Goal: Task Accomplishment & Management: Manage account settings

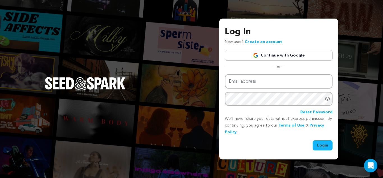
click at [295, 57] on link "Continue with Google" at bounding box center [279, 55] width 108 height 11
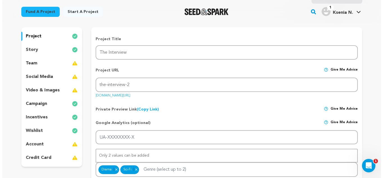
scroll to position [56, 0]
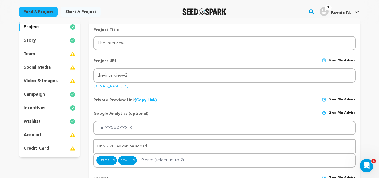
click at [54, 119] on div "wishlist" at bounding box center [49, 121] width 61 height 9
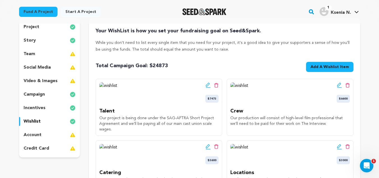
click at [257, 86] on div "Edit wishlist button Delete wishlist button $6600" at bounding box center [289, 92] width 119 height 20
click at [322, 70] on button "Add A Wishlist Item New Wishlist Item" at bounding box center [329, 67] width 47 height 10
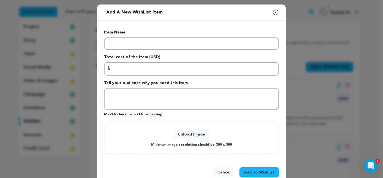
click at [274, 15] on icon "button" at bounding box center [275, 12] width 7 height 7
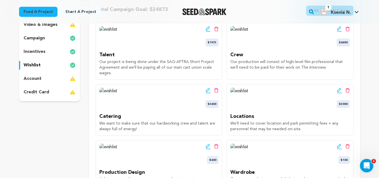
scroll to position [140, 0]
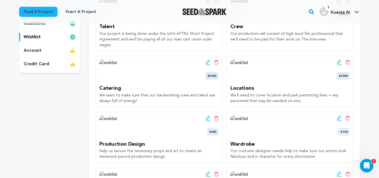
drag, startPoint x: 142, startPoint y: 102, endPoint x: 96, endPoint y: 89, distance: 47.7
click at [96, 89] on div "Edit wishlist button Delete wishlist button $3600 Catering We want to make sure…" at bounding box center [159, 81] width 126 height 51
copy div "Catering We want to make sure that our hardworking crew and talent are always f…"
drag, startPoint x: 305, startPoint y: 100, endPoint x: 229, endPoint y: 89, distance: 76.4
click at [229, 89] on div "Edit wishlist button Delete wishlist button $3000 Locations We'll need to cover…" at bounding box center [290, 81] width 126 height 51
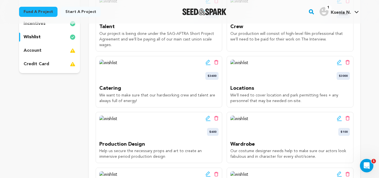
copy div "Locations We'll need to cover location and park permitting fees + any personnel…"
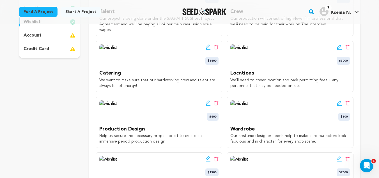
scroll to position [168, 0]
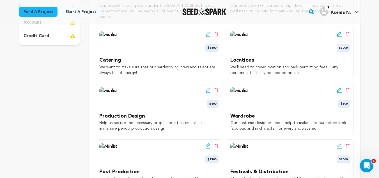
drag, startPoint x: 155, startPoint y: 131, endPoint x: 99, endPoint y: 117, distance: 58.0
click at [99, 117] on div "Edit wishlist button Delete wishlist button $600 Production Design Help us secu…" at bounding box center [159, 109] width 126 height 51
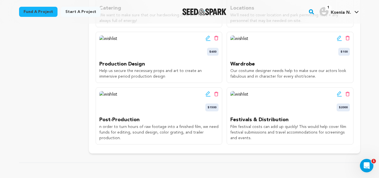
scroll to position [224, 0]
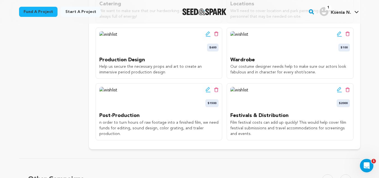
drag, startPoint x: 160, startPoint y: 75, endPoint x: 100, endPoint y: 63, distance: 61.7
click at [100, 63] on div "Production Design Help us secure the necessary props and art to create an immer…" at bounding box center [158, 65] width 119 height 19
click at [100, 63] on p "Production Design" at bounding box center [158, 60] width 119 height 8
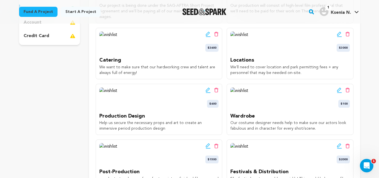
scroll to position [196, 0]
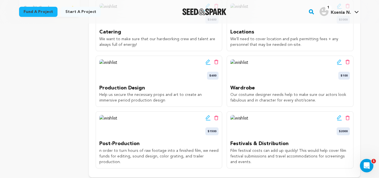
drag, startPoint x: 151, startPoint y: 103, endPoint x: 99, endPoint y: 90, distance: 53.7
click at [99, 90] on div "Production Design Help us secure the necessary props and art to create an immer…" at bounding box center [158, 93] width 119 height 19
copy div "Production Design Help us secure the necessary props and art to create an immer…"
drag, startPoint x: 315, startPoint y: 100, endPoint x: 231, endPoint y: 89, distance: 85.0
click at [231, 89] on div "Wardrobe Our costume designer needs help to make sure our actors look fabulous …" at bounding box center [289, 93] width 119 height 19
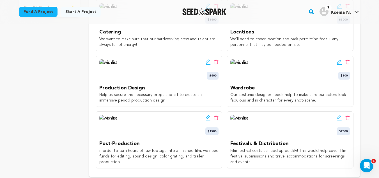
copy div "Wardrobe Our costume designer needs help to make sure our actors look fabulous …"
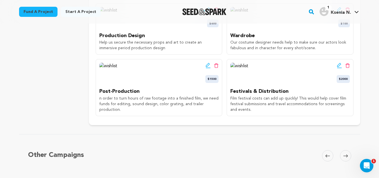
scroll to position [252, 0]
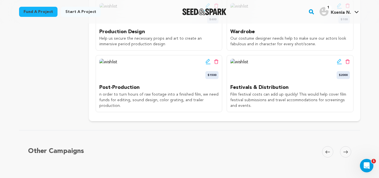
drag, startPoint x: 127, startPoint y: 105, endPoint x: 97, endPoint y: 88, distance: 34.1
click at [97, 88] on div "Edit wishlist button Delete wishlist button $1500 Post-Production n order to tu…" at bounding box center [159, 83] width 126 height 57
copy div "Post-Production n order to turn hours of raw footage into a finished film, we n…"
drag, startPoint x: 251, startPoint y: 107, endPoint x: 230, endPoint y: 90, distance: 26.1
click at [230, 90] on div "Festivals & Distribution Film festival costs can add up quickly! This would hel…" at bounding box center [289, 95] width 119 height 25
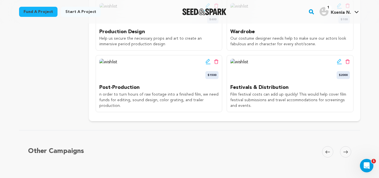
copy div "Festivals & Distribution Film festival costs can add up quickly! This would hel…"
click at [280, 130] on div "Other Campaigns Carousel Skip to previous slide page Carousel Skip to next slid…" at bounding box center [189, 159] width 341 height 59
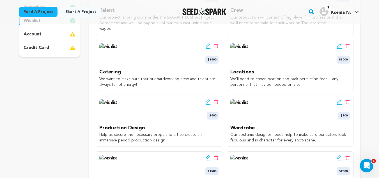
scroll to position [140, 0]
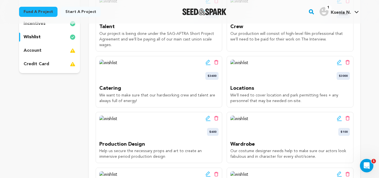
click at [218, 63] on icon at bounding box center [216, 62] width 4 height 4
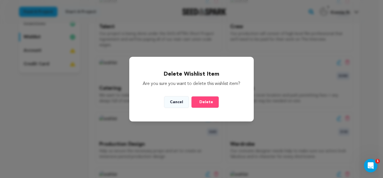
click at [203, 103] on span "Delete" at bounding box center [206, 102] width 14 height 6
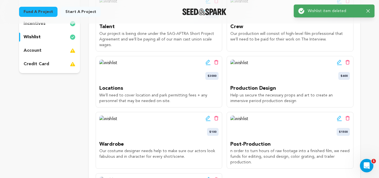
click at [348, 63] on icon at bounding box center [347, 62] width 4 height 5
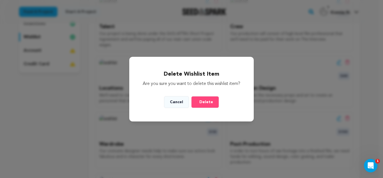
click at [212, 104] on button "Delete" at bounding box center [205, 102] width 28 height 12
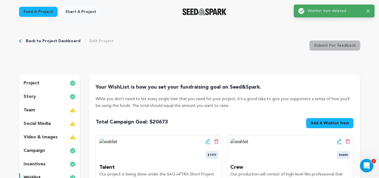
scroll to position [112, 0]
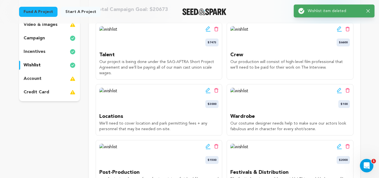
click at [217, 90] on icon at bounding box center [216, 90] width 4 height 5
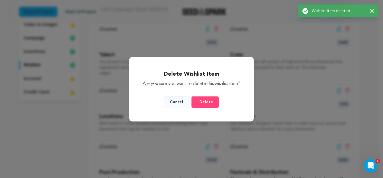
click at [204, 104] on span "Delete" at bounding box center [206, 102] width 14 height 6
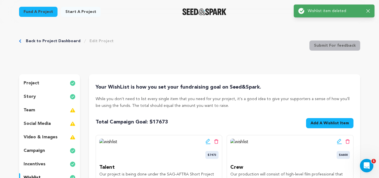
scroll to position [84, 0]
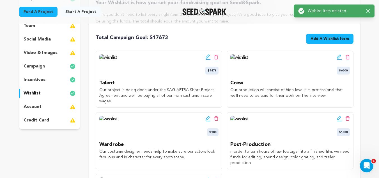
click at [348, 118] on icon at bounding box center [347, 118] width 4 height 5
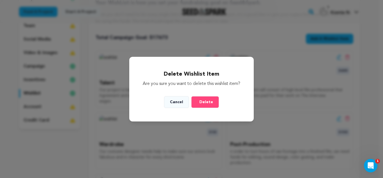
click at [213, 108] on button "Delete" at bounding box center [205, 102] width 28 height 12
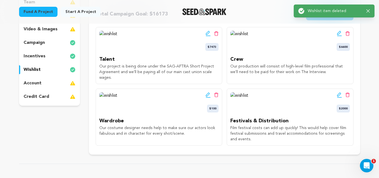
scroll to position [112, 0]
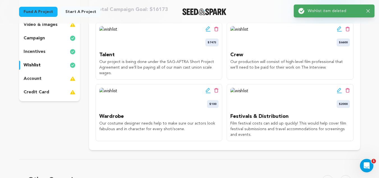
click at [216, 92] on icon at bounding box center [216, 90] width 4 height 4
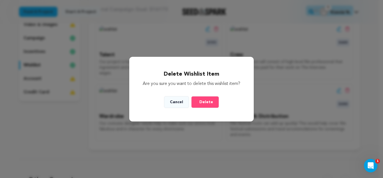
click at [207, 105] on span "Delete" at bounding box center [206, 102] width 14 height 6
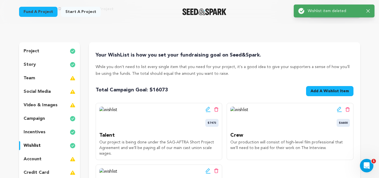
scroll to position [84, 0]
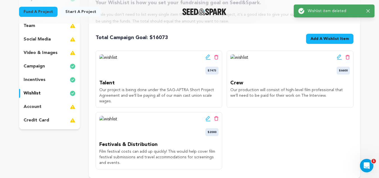
click at [215, 118] on icon at bounding box center [216, 118] width 4 height 4
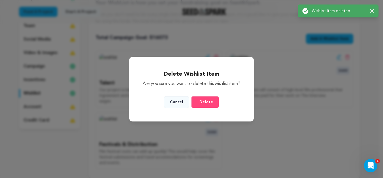
click at [212, 105] on span "Delete" at bounding box center [206, 102] width 14 height 6
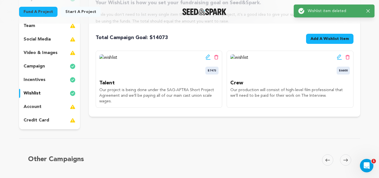
click at [333, 39] on span "Add A Wishlist Item" at bounding box center [329, 39] width 38 height 6
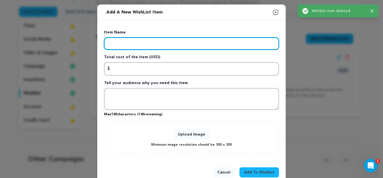
click at [196, 45] on input "Enter item name" at bounding box center [191, 43] width 175 height 12
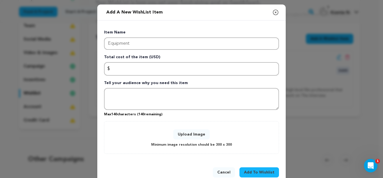
click at [139, 129] on div "Upload Image Minimum image resolution should be 300 x 300" at bounding box center [191, 137] width 163 height 21
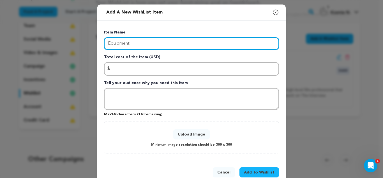
drag, startPoint x: 141, startPoint y: 46, endPoint x: 105, endPoint y: 46, distance: 35.6
click at [105, 46] on input "Equipment" at bounding box center [191, 43] width 175 height 12
paste input "Festivals & Distribution Film festival costs can add up quickly! This would hel…"
type input "Equipment"
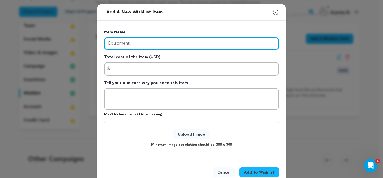
scroll to position [0, 0]
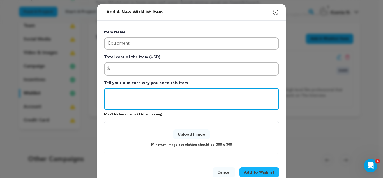
click at [131, 89] on textarea "Tell your audience why you need this item" at bounding box center [191, 99] width 175 height 22
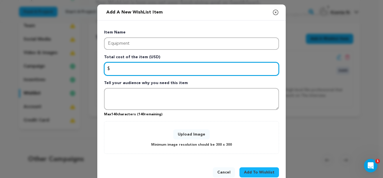
click at [133, 71] on input "Enter total cost of the item" at bounding box center [191, 68] width 175 height 13
type input "1000"
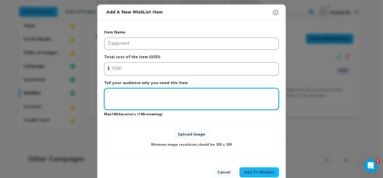
click at [130, 98] on textarea "Tell your audience why you need this item" at bounding box center [191, 99] width 175 height 22
paste textarea "Goes towards renting cameras, microphones, hard drives,"
click at [150, 94] on textarea "Goes towards renting cameras, microphones, hard drives," at bounding box center [191, 99] width 175 height 22
click at [150, 92] on textarea "Goes towards renting additional rqup,emt cameras, microphones, hard drives," at bounding box center [191, 99] width 175 height 22
drag, startPoint x: 270, startPoint y: 96, endPoint x: 181, endPoint y: 96, distance: 89.5
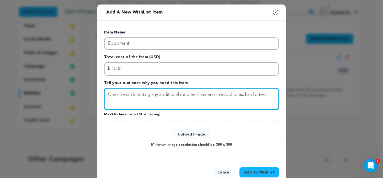
click at [181, 96] on textarea "Goes towards renting any additional rqup,emt cameras, microphones, hard drives," at bounding box center [191, 99] width 175 height 22
type textarea "Goes towards renting any additional equipment our production needs."
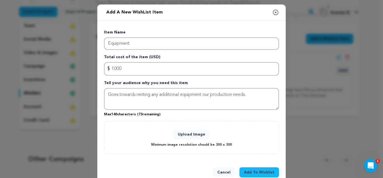
click at [189, 134] on button "Upload Image" at bounding box center [191, 134] width 36 height 10
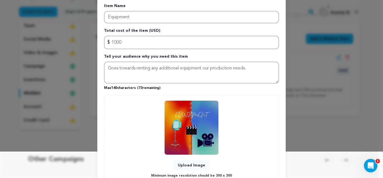
scroll to position [70, 0]
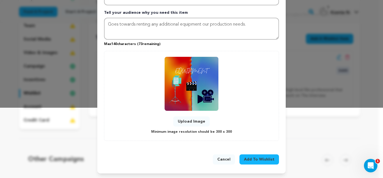
click at [259, 156] on span "Add To Wishlist" at bounding box center [259, 159] width 31 height 6
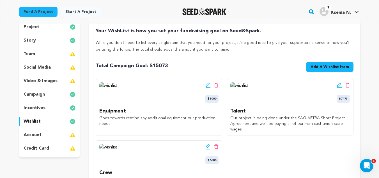
scroll to position [84, 0]
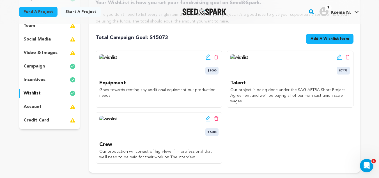
click at [322, 40] on span "Add A Wishlist Item" at bounding box center [329, 39] width 38 height 6
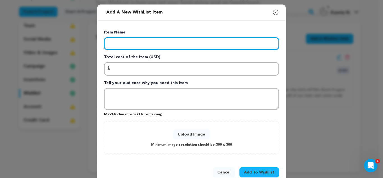
click at [201, 43] on input "Enter item name" at bounding box center [191, 43] width 175 height 12
click at [157, 44] on input "Enter item name" at bounding box center [191, 43] width 175 height 12
type input "Locations"
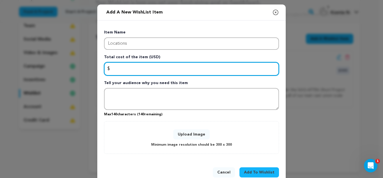
click at [151, 68] on input "Enter total cost of the item" at bounding box center [191, 68] width 175 height 13
type input "500"
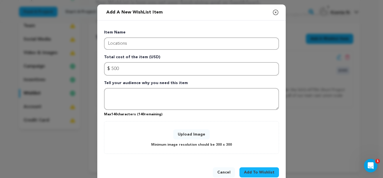
click at [198, 135] on button "Upload Image" at bounding box center [191, 134] width 36 height 10
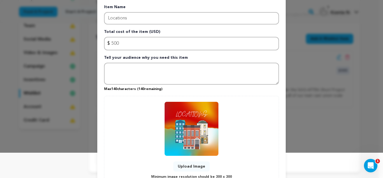
scroll to position [70, 0]
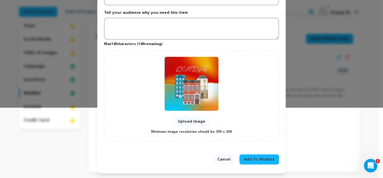
click at [253, 157] on span "Add To Wishlist" at bounding box center [259, 159] width 31 height 6
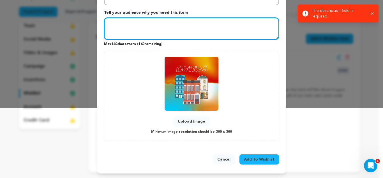
click at [143, 27] on textarea "Tell your audience why you need this item" at bounding box center [191, 29] width 175 height 22
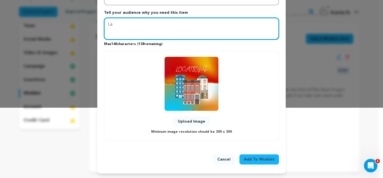
type textarea "La"
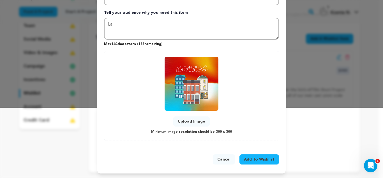
click at [267, 158] on span "Add To Wishlist" at bounding box center [259, 159] width 31 height 6
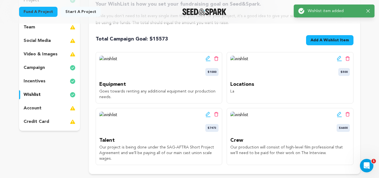
scroll to position [84, 0]
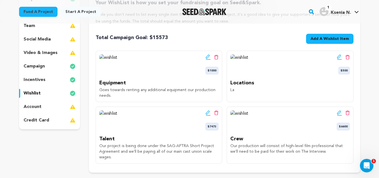
drag, startPoint x: 100, startPoint y: 137, endPoint x: 121, endPoint y: 163, distance: 33.8
click at [121, 163] on div "Your WishList is how you set your fundraising goal on Seed&Spark. While you don…" at bounding box center [224, 81] width 271 height 182
drag, startPoint x: 112, startPoint y: 157, endPoint x: 99, endPoint y: 139, distance: 22.5
click at [99, 139] on div "Edit wishlist button Delete wishlist button $7473 Talent Our project is being d…" at bounding box center [159, 134] width 126 height 57
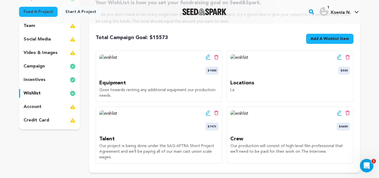
click at [99, 139] on div "Edit wishlist button Delete wishlist button $7473 Talent Our project is being d…" at bounding box center [159, 134] width 126 height 57
drag, startPoint x: 100, startPoint y: 139, endPoint x: 113, endPoint y: 162, distance: 26.1
click at [113, 162] on div "Edit wishlist button Delete wishlist button $7473 Talent Our project is being d…" at bounding box center [159, 134] width 126 height 57
copy div "Talent Our project is being done under the SAG-AFTRA Short Project Agreement an…"
drag, startPoint x: 231, startPoint y: 136, endPoint x: 322, endPoint y: 155, distance: 93.1
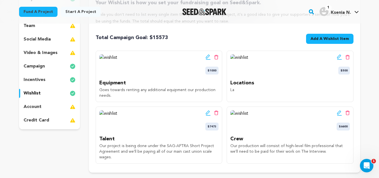
click at [322, 155] on div "Edit wishlist button Delete wishlist button $6600 Crew Our production will cons…" at bounding box center [290, 134] width 126 height 57
drag, startPoint x: 313, startPoint y: 153, endPoint x: 231, endPoint y: 139, distance: 83.6
click at [231, 139] on div "Crew Our production will consist of high-level film professional that we'll nee…" at bounding box center [289, 144] width 119 height 19
copy div "Crew Our production will consist of high-level film professional that we'll nee…"
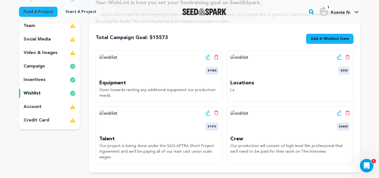
click at [347, 56] on icon at bounding box center [347, 57] width 4 height 5
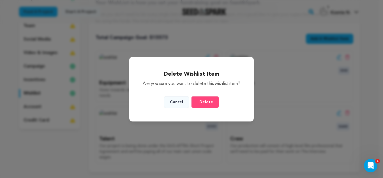
click at [206, 105] on span "Delete" at bounding box center [206, 102] width 14 height 6
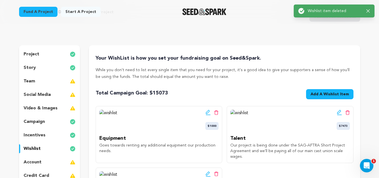
scroll to position [56, 0]
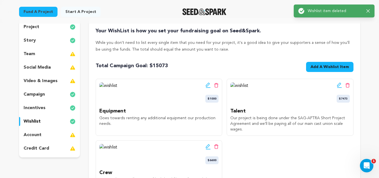
click at [347, 86] on icon at bounding box center [347, 85] width 4 height 5
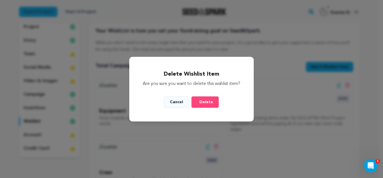
click at [210, 104] on span "Delete" at bounding box center [206, 102] width 14 height 6
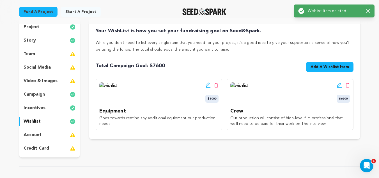
click at [349, 86] on icon at bounding box center [347, 85] width 4 height 4
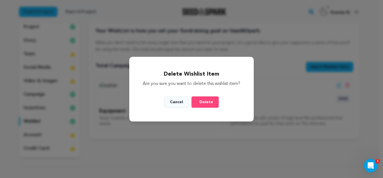
click at [206, 103] on span "Delete" at bounding box center [206, 102] width 14 height 6
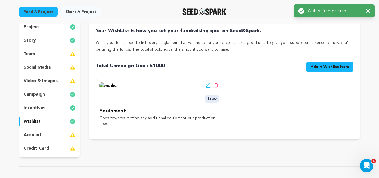
scroll to position [0, 0]
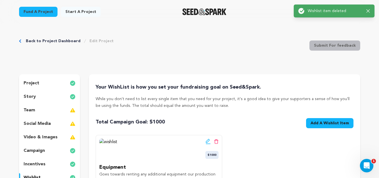
click at [216, 144] on div "Edit wishlist button Delete wishlist button $1000" at bounding box center [211, 148] width 13 height 20
click at [216, 141] on icon at bounding box center [216, 141] width 4 height 5
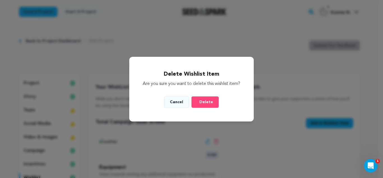
click at [211, 105] on span "Delete" at bounding box center [206, 102] width 14 height 6
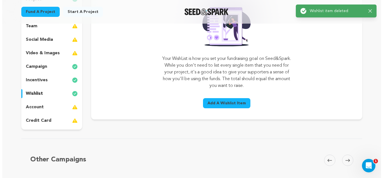
scroll to position [84, 0]
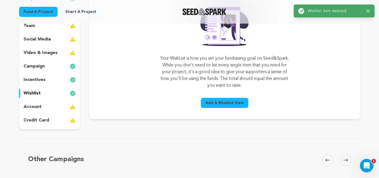
click at [239, 103] on span "Add A Wishlist Item" at bounding box center [224, 103] width 38 height 6
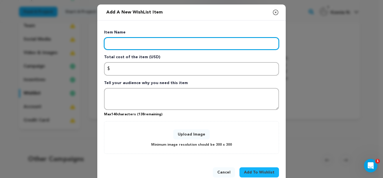
click at [189, 49] on input "Enter item name" at bounding box center [191, 43] width 175 height 12
type input "Makeup"
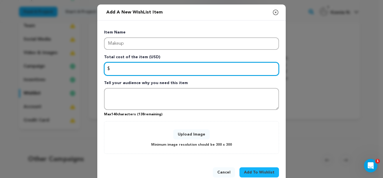
click at [136, 72] on input "Enter total cost of the item" at bounding box center [191, 68] width 175 height 13
type input "300"
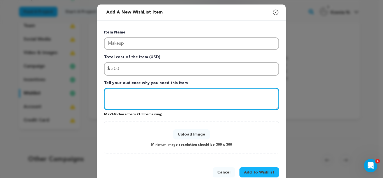
click at [135, 96] on textarea "Tell your audience why you need this item" at bounding box center [191, 99] width 175 height 22
paste textarea "Crew Our production will consist of high-level film professional that we'll nee…"
type textarea "Crew Our production will consist of high-level film professional that we'll nee…"
paste textarea "makeup is essential for transforming actors into their characters and ensuring …"
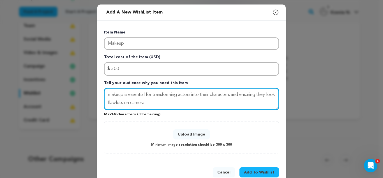
click at [109, 94] on textarea "makeup is essential for transforming actors into their characters and ensuring …" at bounding box center [191, 99] width 175 height 22
drag, startPoint x: 127, startPoint y: 94, endPoint x: 123, endPoint y: 95, distance: 3.4
click at [123, 95] on textarea "Makeup is essential for transforming actors into their characters and ensuring …" at bounding box center [191, 99] width 175 height 22
click at [189, 93] on textarea "Makeup will be essential for transforming actors into their characters and ensu…" at bounding box center [191, 99] width 175 height 22
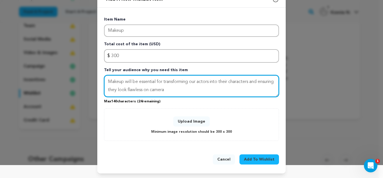
type textarea "Makeup will be essential for transforming our actors into their characters and …"
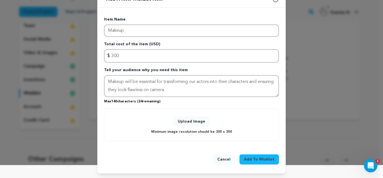
click at [213, 132] on p "Minimum image resolution should be 300 x 300" at bounding box center [191, 131] width 81 height 6
click at [192, 120] on button "Upload Image" at bounding box center [191, 121] width 36 height 10
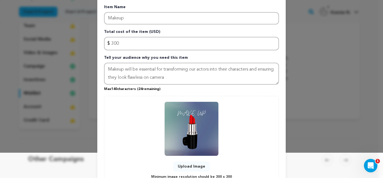
scroll to position [70, 0]
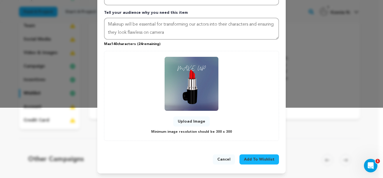
click at [255, 158] on span "Add To Wishlist" at bounding box center [259, 159] width 31 height 6
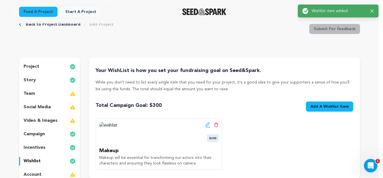
scroll to position [0, 0]
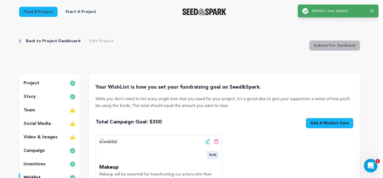
click at [326, 121] on span "Add A Wishlist Item" at bounding box center [329, 123] width 38 height 6
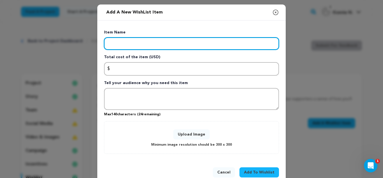
click at [171, 46] on input "Enter item name" at bounding box center [191, 43] width 175 height 12
paste input "Wardrobe"
type input "Wardrobe"
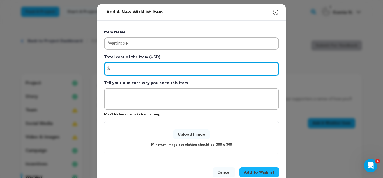
click at [130, 68] on input "Enter total cost of the item" at bounding box center [191, 68] width 175 height 13
type input "500"
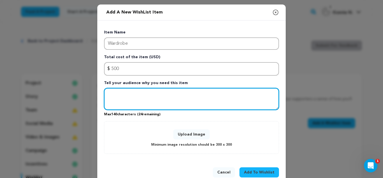
click at [137, 96] on textarea "Tell your audience why you need this item" at bounding box center [191, 99] width 175 height 22
paste textarea "Our costume designer needs help to make sure our actors look fabulous and in ch…"
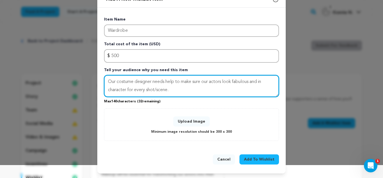
type textarea "Our costume designer needs help to make sure our actors look fabulous and in ch…"
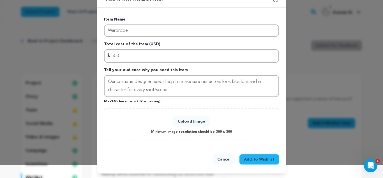
click at [190, 122] on button "Upload Image" at bounding box center [191, 121] width 36 height 10
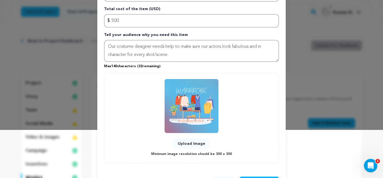
scroll to position [70, 0]
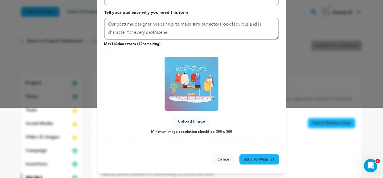
click at [251, 160] on span "Add To Wishlist" at bounding box center [259, 159] width 31 height 6
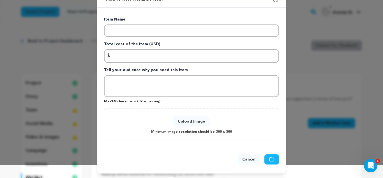
scroll to position [13, 0]
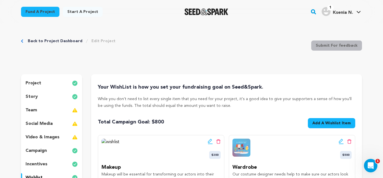
click at [314, 107] on p "While you don't need to list every single item that you need for your project, …" at bounding box center [226, 101] width 257 height 13
drag, startPoint x: 102, startPoint y: 165, endPoint x: 210, endPoint y: 177, distance: 108.3
click at [210, 177] on div "Makeup Makeup will be essential for transforming our actors into their characte…" at bounding box center [161, 172] width 119 height 19
copy div "Makeup Makeup will be essential for transforming our actors into their characte…"
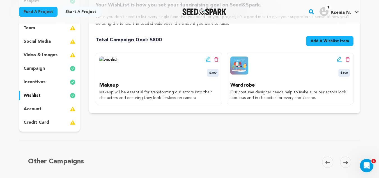
scroll to position [84, 0]
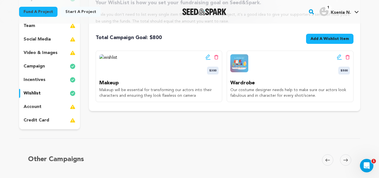
drag, startPoint x: 201, startPoint y: 98, endPoint x: 198, endPoint y: 97, distance: 3.8
click at [198, 98] on div "Edit wishlist button Delete wishlist button $300 Makeup Makeup will be essentia…" at bounding box center [159, 75] width 126 height 51
drag, startPoint x: 198, startPoint y: 95, endPoint x: 95, endPoint y: 91, distance: 103.0
click at [95, 91] on div "Your WishList is how you set your fundraising goal on Seed&Spark. While you don…" at bounding box center [224, 50] width 271 height 121
copy p "Makeup will be essential for transforming our actors into their characters and …"
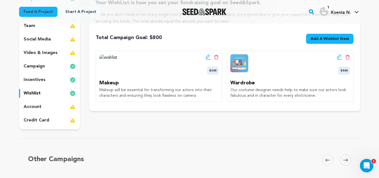
click at [216, 56] on icon at bounding box center [216, 57] width 4 height 5
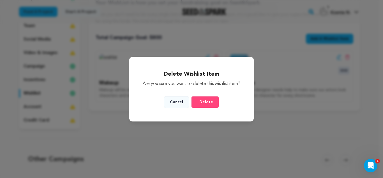
click at [207, 108] on button "Delete" at bounding box center [205, 102] width 28 height 12
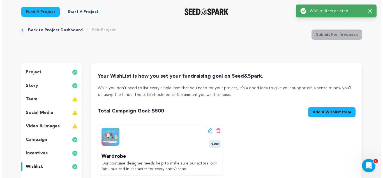
scroll to position [0, 0]
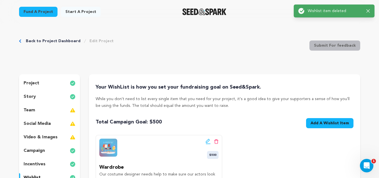
click at [335, 122] on span "Add A Wishlist Item" at bounding box center [329, 123] width 38 height 6
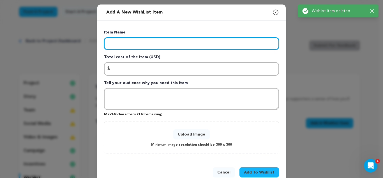
click at [157, 44] on input "Enter item name" at bounding box center [191, 43] width 175 height 12
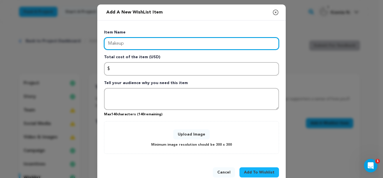
type input "Makeup"
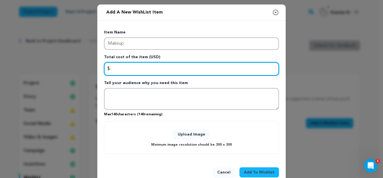
click at [134, 68] on input "Enter total cost of the item" at bounding box center [191, 68] width 175 height 13
type input "300"
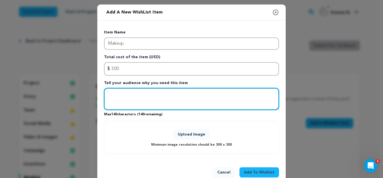
click at [132, 100] on textarea "Tell your audience why you need this item" at bounding box center [191, 99] width 175 height 22
paste textarea "Makeup will be essential for transforming our actors into their characters and …"
type textarea "Makeup will be essential for transforming our actors into their characters and …"
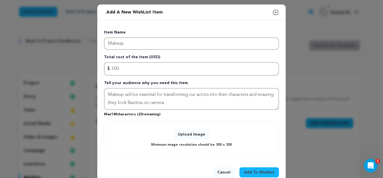
click at [194, 134] on button "Upload Image" at bounding box center [191, 134] width 36 height 10
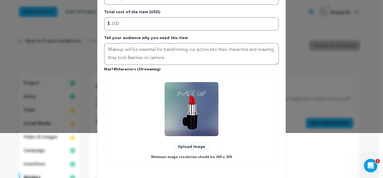
scroll to position [70, 0]
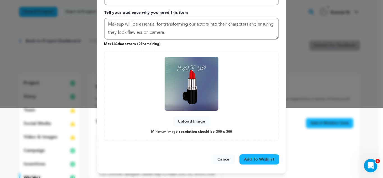
click at [253, 162] on span "Add To Wishlist" at bounding box center [259, 159] width 31 height 6
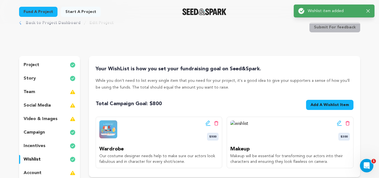
scroll to position [28, 0]
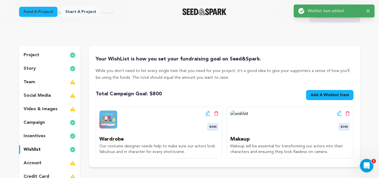
click at [343, 95] on span "Add A Wishlist Item" at bounding box center [329, 95] width 38 height 6
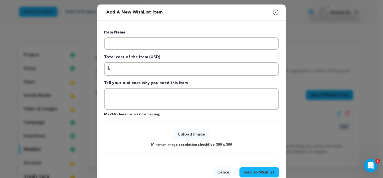
click at [274, 11] on icon "button" at bounding box center [275, 12] width 7 height 7
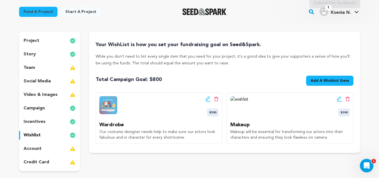
scroll to position [56, 0]
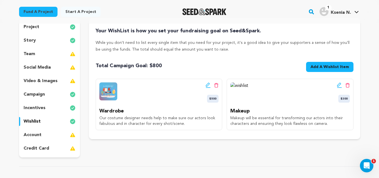
click at [347, 85] on icon at bounding box center [347, 85] width 4 height 5
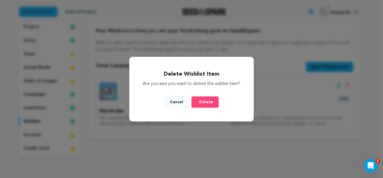
click at [208, 103] on span "Delete" at bounding box center [206, 102] width 14 height 6
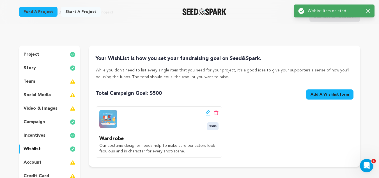
scroll to position [0, 0]
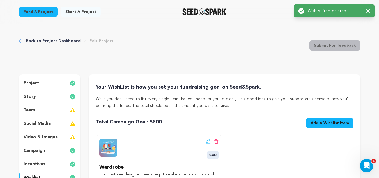
click at [216, 142] on icon at bounding box center [216, 141] width 4 height 5
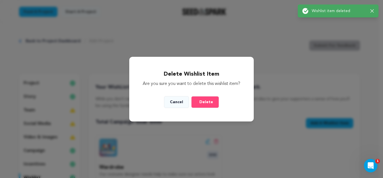
click at [195, 112] on div "Delete Wishlist Item Are you sure you want to delete this wishlist item? Cancel…" at bounding box center [191, 89] width 125 height 65
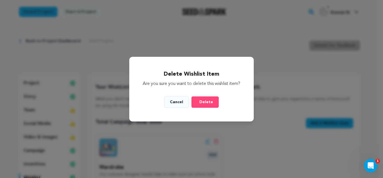
click at [202, 104] on span "Delete" at bounding box center [206, 102] width 14 height 6
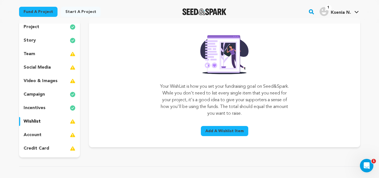
click at [33, 110] on p "incentives" at bounding box center [35, 107] width 22 height 7
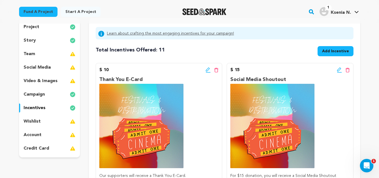
click at [208, 70] on icon at bounding box center [208, 69] width 4 height 4
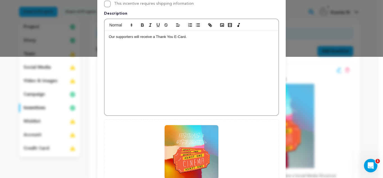
scroll to position [140, 0]
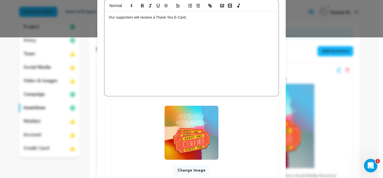
click at [187, 140] on img at bounding box center [192, 132] width 54 height 54
click at [196, 170] on button "Change Image" at bounding box center [191, 170] width 37 height 10
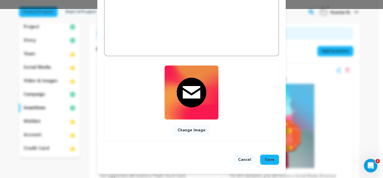
scroll to position [169, 0]
click at [268, 158] on span "Save" at bounding box center [270, 159] width 10 height 6
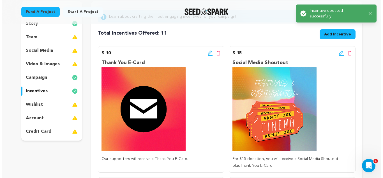
scroll to position [84, 0]
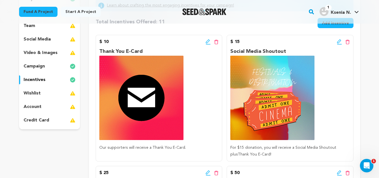
click at [339, 40] on icon at bounding box center [339, 42] width 5 height 6
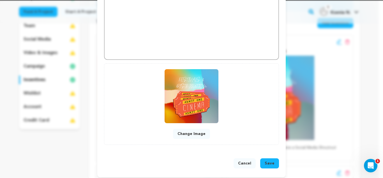
scroll to position [181, 0]
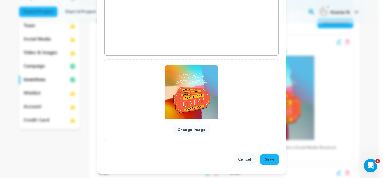
click at [198, 129] on button "Change Image" at bounding box center [191, 130] width 37 height 10
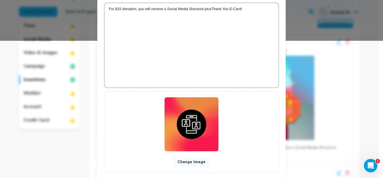
scroll to position [169, 0]
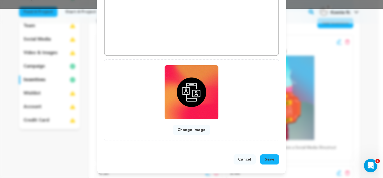
click at [265, 159] on span "Save" at bounding box center [270, 159] width 10 height 6
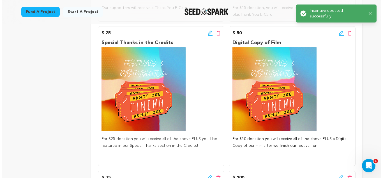
scroll to position [224, 0]
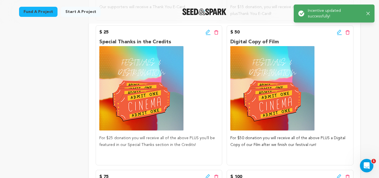
click at [207, 35] on icon at bounding box center [208, 32] width 5 height 6
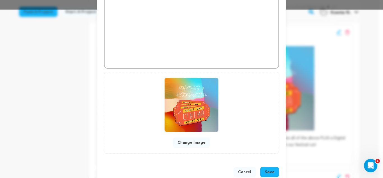
scroll to position [168, 0]
click at [196, 109] on img at bounding box center [192, 104] width 54 height 54
click at [188, 140] on button "Change Image" at bounding box center [191, 142] width 37 height 10
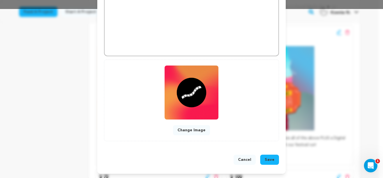
scroll to position [169, 0]
click at [273, 157] on button "Save" at bounding box center [269, 159] width 19 height 10
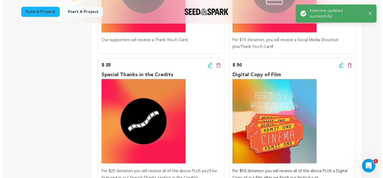
scroll to position [196, 0]
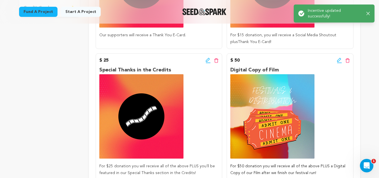
click at [284, 132] on img at bounding box center [272, 116] width 84 height 84
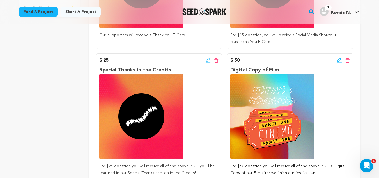
click at [338, 62] on icon at bounding box center [339, 60] width 5 height 6
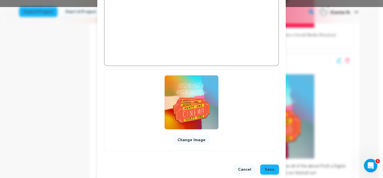
scroll to position [181, 0]
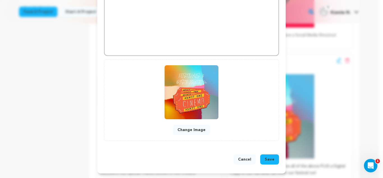
click at [194, 131] on button "Change Image" at bounding box center [191, 130] width 37 height 10
click at [193, 130] on button "Change Image" at bounding box center [191, 130] width 37 height 10
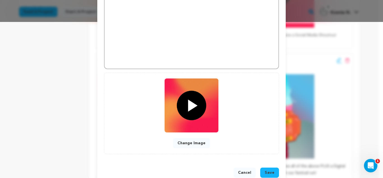
scroll to position [169, 0]
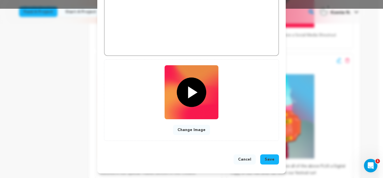
click at [270, 162] on button "Save" at bounding box center [269, 159] width 19 height 10
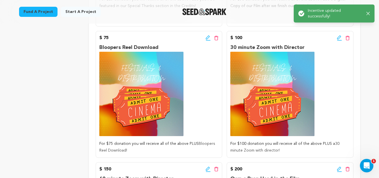
scroll to position [393, 0]
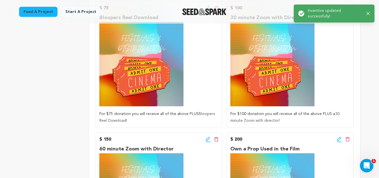
click at [141, 86] on img at bounding box center [141, 64] width 84 height 84
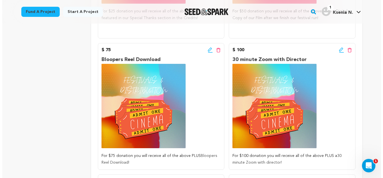
scroll to position [337, 0]
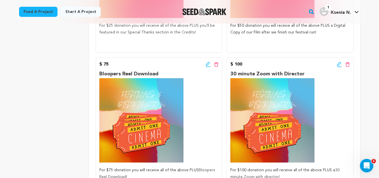
click at [206, 67] on div "Edit incentive button Delete incentive button" at bounding box center [212, 64] width 13 height 7
click at [207, 63] on icon at bounding box center [208, 64] width 5 height 6
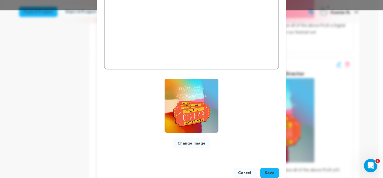
scroll to position [168, 0]
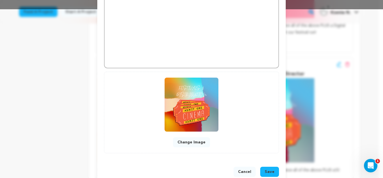
click at [184, 142] on button "Change Image" at bounding box center [191, 142] width 37 height 10
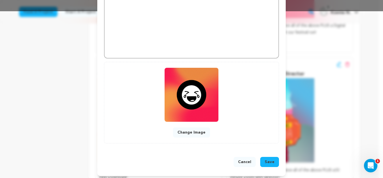
scroll to position [169, 0]
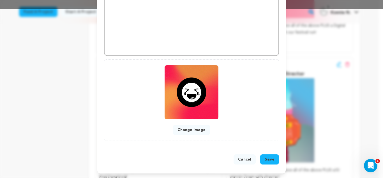
click at [269, 160] on span "Save" at bounding box center [270, 159] width 10 height 6
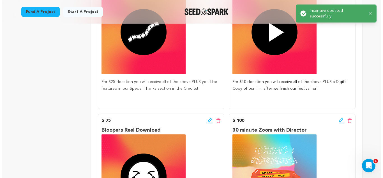
scroll to position [365, 0]
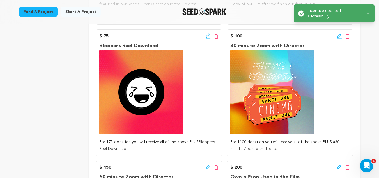
click at [284, 112] on img at bounding box center [272, 92] width 84 height 84
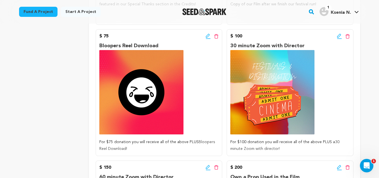
click at [339, 39] on icon at bounding box center [339, 36] width 5 height 6
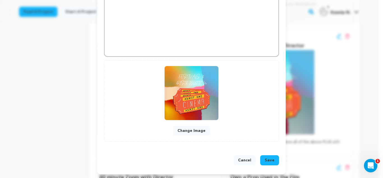
scroll to position [181, 0]
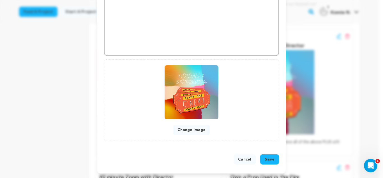
click at [185, 129] on button "Change Image" at bounding box center [191, 130] width 37 height 10
click at [182, 129] on button "Change Image" at bounding box center [191, 130] width 37 height 10
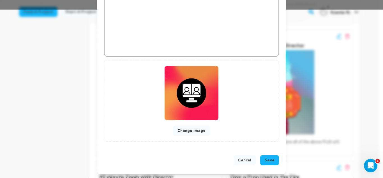
scroll to position [169, 0]
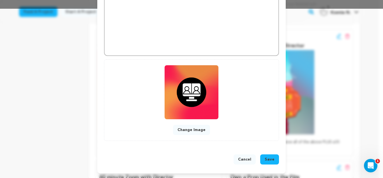
click at [273, 160] on button "Save" at bounding box center [269, 159] width 19 height 10
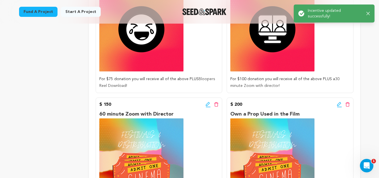
scroll to position [469, 0]
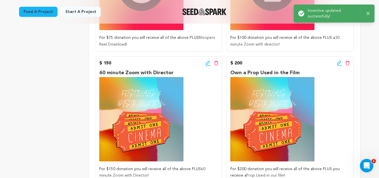
click at [146, 136] on img at bounding box center [141, 119] width 84 height 84
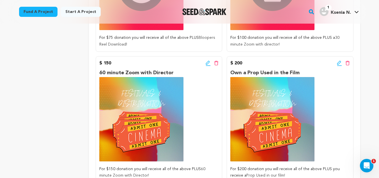
click at [208, 62] on icon at bounding box center [208, 63] width 5 height 6
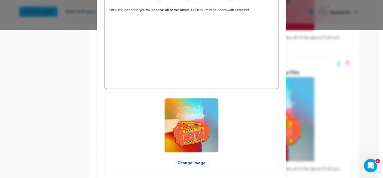
scroll to position [168, 0]
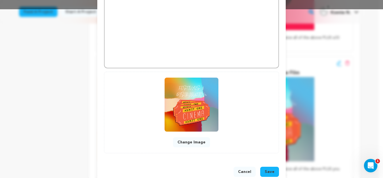
click at [193, 143] on button "Change Image" at bounding box center [191, 142] width 37 height 10
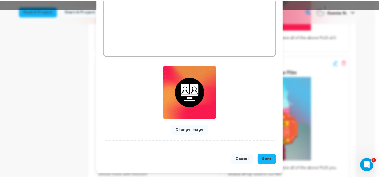
scroll to position [169, 0]
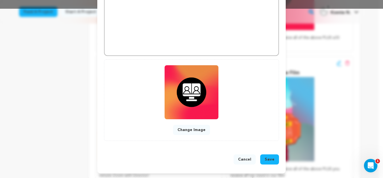
click at [270, 157] on span "Save" at bounding box center [270, 159] width 10 height 6
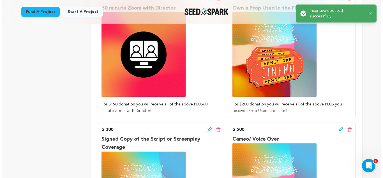
scroll to position [505, 0]
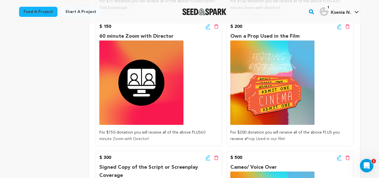
click at [292, 103] on img at bounding box center [272, 82] width 84 height 84
click at [338, 27] on icon at bounding box center [339, 27] width 5 height 6
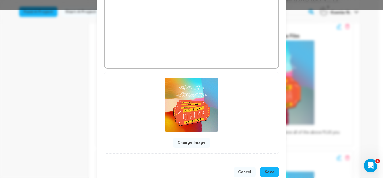
scroll to position [168, 0]
click at [190, 144] on button "Change Image" at bounding box center [191, 142] width 37 height 10
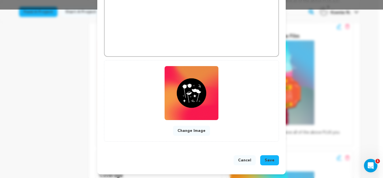
scroll to position [169, 0]
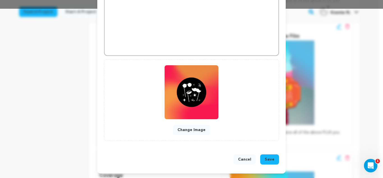
click at [268, 156] on button "Save" at bounding box center [269, 159] width 19 height 10
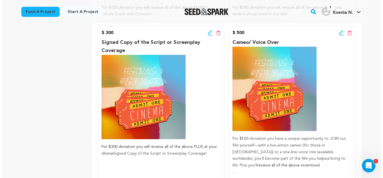
scroll to position [617, 0]
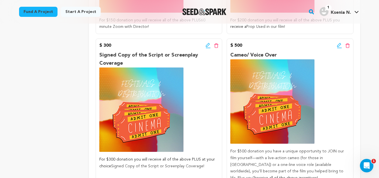
click at [206, 46] on icon at bounding box center [208, 46] width 5 height 6
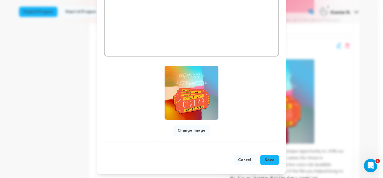
scroll to position [181, 0]
click at [193, 129] on button "Change Image" at bounding box center [191, 130] width 37 height 10
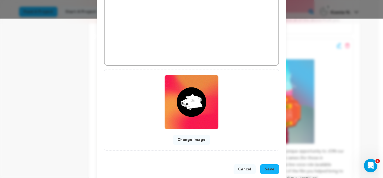
scroll to position [169, 0]
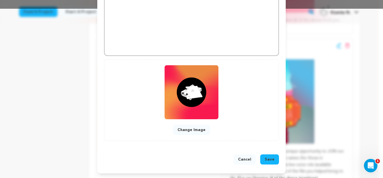
click at [271, 159] on span "Save" at bounding box center [270, 159] width 10 height 6
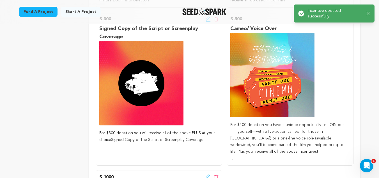
scroll to position [645, 0]
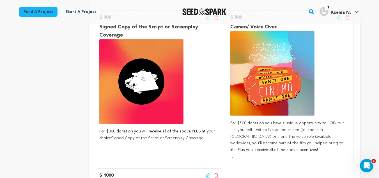
click at [283, 94] on img at bounding box center [272, 73] width 84 height 84
click at [282, 89] on img at bounding box center [272, 73] width 84 height 84
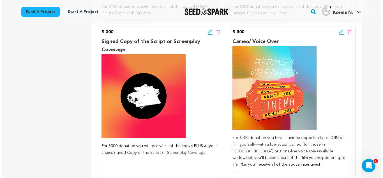
scroll to position [617, 0]
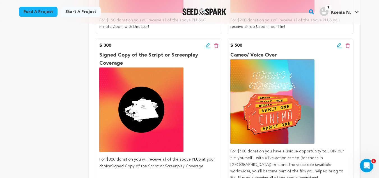
click at [339, 45] on icon at bounding box center [339, 46] width 5 height 6
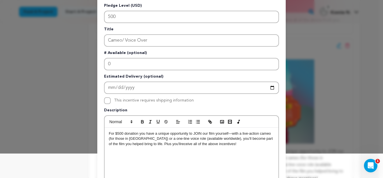
scroll to position [56, 0]
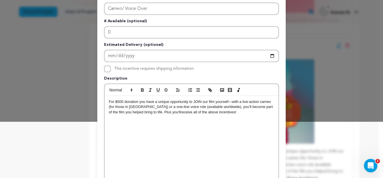
click at [230, 101] on p "For $500 donation you have a unique opportunity to JOIN our film yourself—with …" at bounding box center [191, 106] width 165 height 15
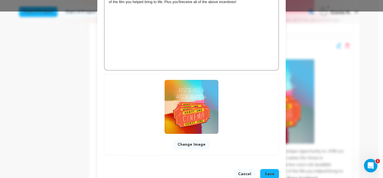
scroll to position [168, 0]
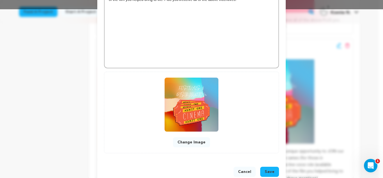
click at [192, 143] on button "Change Image" at bounding box center [191, 142] width 37 height 10
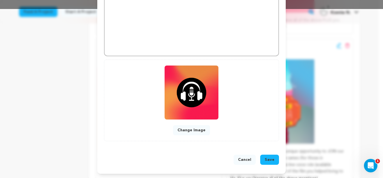
scroll to position [169, 0]
click at [273, 158] on button "Save" at bounding box center [269, 159] width 19 height 10
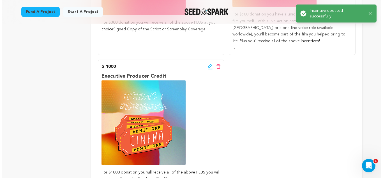
scroll to position [757, 0]
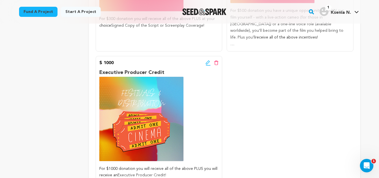
click at [166, 111] on img at bounding box center [141, 119] width 84 height 84
click at [209, 65] on icon at bounding box center [208, 63] width 5 height 6
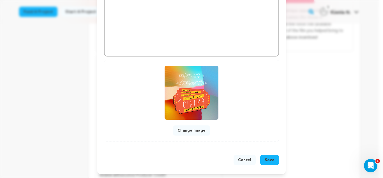
scroll to position [181, 0]
click at [190, 130] on button "Change Image" at bounding box center [191, 130] width 37 height 10
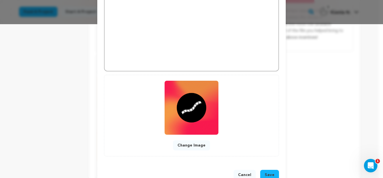
scroll to position [169, 0]
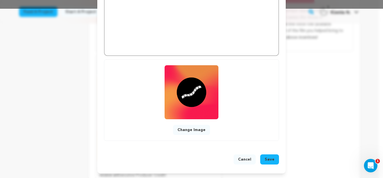
click at [268, 160] on span "Save" at bounding box center [270, 159] width 10 height 6
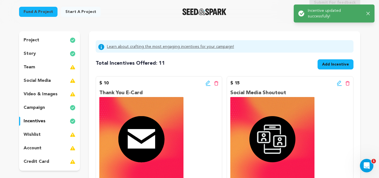
scroll to position [0, 0]
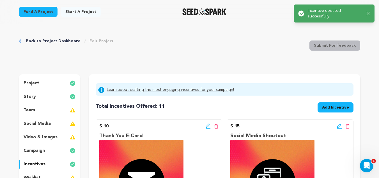
click at [22, 83] on div "project" at bounding box center [49, 83] width 61 height 9
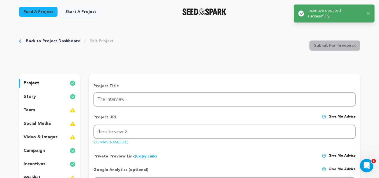
click at [25, 83] on p "project" at bounding box center [32, 83] width 16 height 7
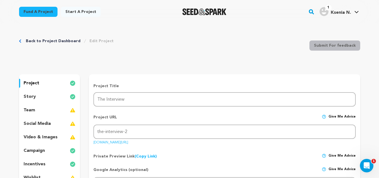
click at [25, 83] on p "project" at bounding box center [32, 83] width 16 height 7
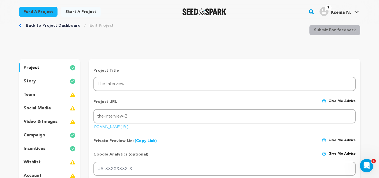
scroll to position [28, 0]
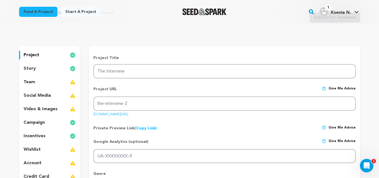
click at [57, 110] on div "video & images" at bounding box center [49, 108] width 61 height 9
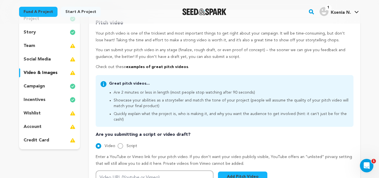
scroll to position [56, 0]
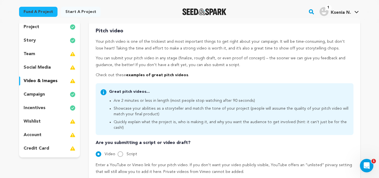
click at [49, 69] on p "social media" at bounding box center [37, 67] width 27 height 7
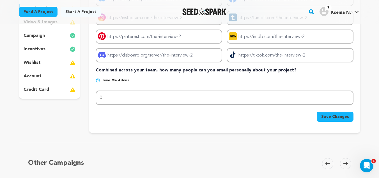
scroll to position [56, 0]
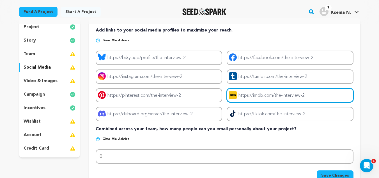
click at [260, 95] on input "Project imdb link" at bounding box center [290, 95] width 126 height 14
paste input "[URL][DOMAIN_NAME]"
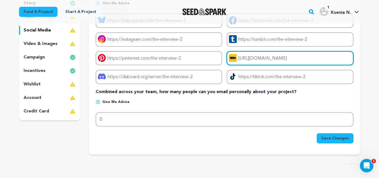
scroll to position [112, 0]
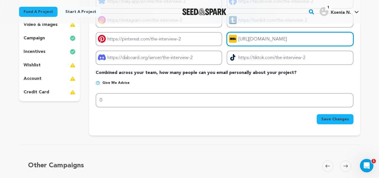
type input "[URL][DOMAIN_NAME]"
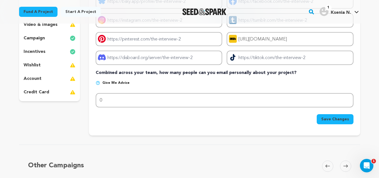
scroll to position [0, 0]
click at [333, 120] on span "Save Changes" at bounding box center [335, 119] width 28 height 6
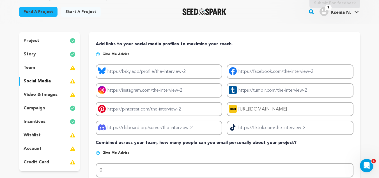
scroll to position [56, 0]
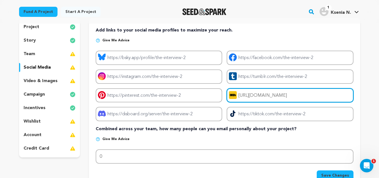
click at [255, 96] on input "[URL][DOMAIN_NAME]" at bounding box center [290, 95] width 126 height 14
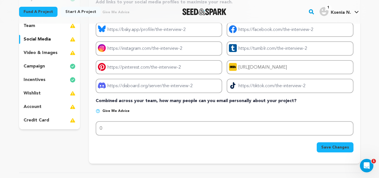
click at [343, 150] on button "Save Changes" at bounding box center [335, 147] width 37 height 10
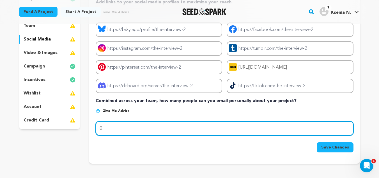
drag, startPoint x: 122, startPoint y: 130, endPoint x: 90, endPoint y: 129, distance: 32.3
click at [90, 129] on div "Add links to your social media profiles to maximize your reach. Give me advice …" at bounding box center [224, 76] width 271 height 173
type input "100"
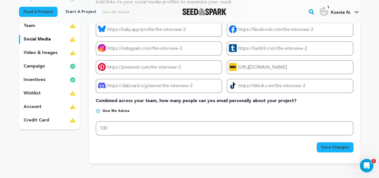
click at [330, 148] on span "Save Changes" at bounding box center [335, 147] width 28 height 6
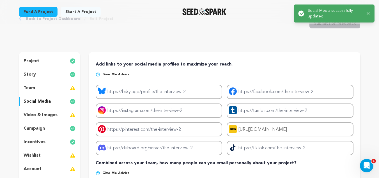
scroll to position [56, 0]
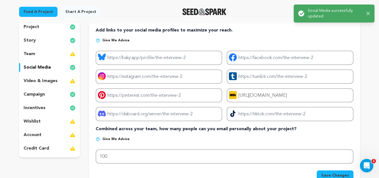
click at [36, 54] on div "team" at bounding box center [49, 53] width 61 height 9
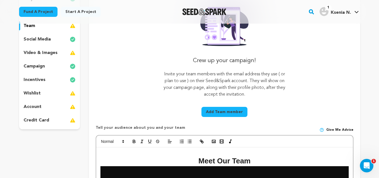
scroll to position [112, 0]
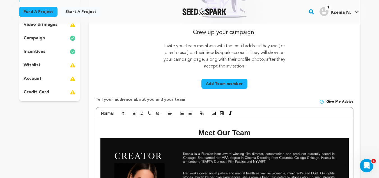
click at [212, 87] on button "Add Team member" at bounding box center [224, 84] width 46 height 10
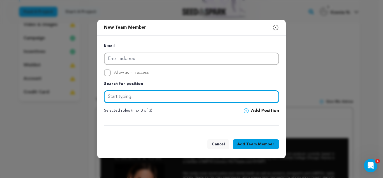
click at [198, 100] on input "text" at bounding box center [191, 96] width 175 height 12
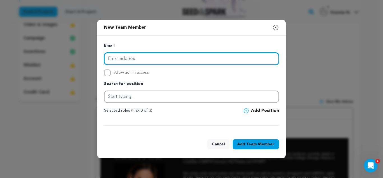
click at [151, 57] on input "email" at bounding box center [191, 58] width 175 height 12
paste input "brian.naughton89@gmail.com"
type input "brian.naughton89@gmail.com"
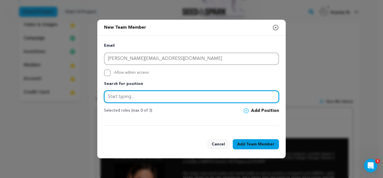
click at [147, 97] on input "text" at bounding box center [191, 96] width 175 height 12
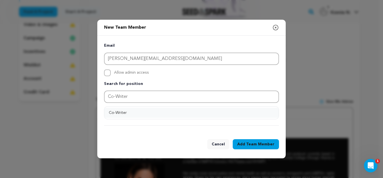
click at [130, 114] on button "Co-Writer" at bounding box center [191, 112] width 174 height 10
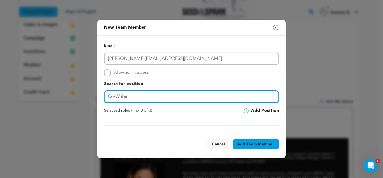
click at [146, 100] on input "Co-Writer" at bounding box center [191, 96] width 175 height 12
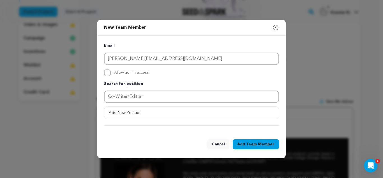
click at [246, 144] on button "Add Team Member" at bounding box center [256, 144] width 46 height 10
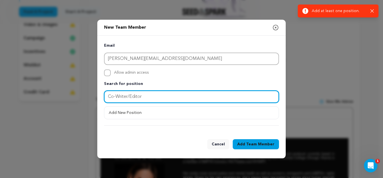
click at [167, 96] on input "Co-Writer/Editor" at bounding box center [191, 96] width 175 height 12
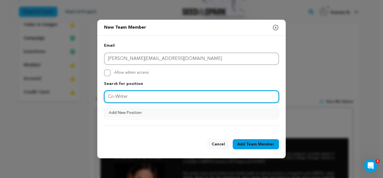
type input "Co-Writer"
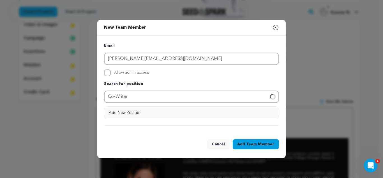
click at [160, 112] on button "Add New Position" at bounding box center [191, 112] width 174 height 10
click at [247, 111] on icon at bounding box center [246, 111] width 2 height 2
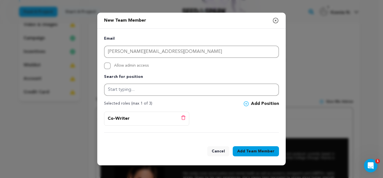
click at [169, 117] on div "Co-Writer Delete position" at bounding box center [147, 118] width 78 height 7
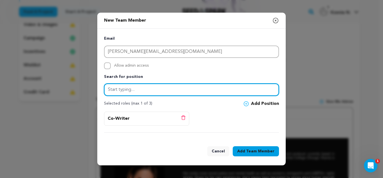
click at [155, 93] on input "text" at bounding box center [191, 89] width 175 height 12
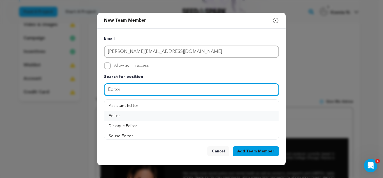
type input "Editor"
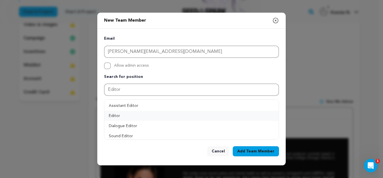
click at [128, 115] on button "Editor" at bounding box center [191, 115] width 174 height 10
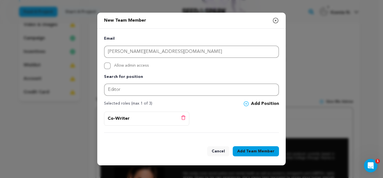
click at [246, 148] on button "Add Team Member" at bounding box center [256, 151] width 46 height 10
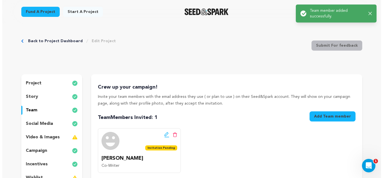
scroll to position [56, 0]
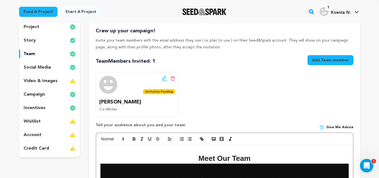
click at [59, 123] on div "wishlist" at bounding box center [49, 121] width 61 height 9
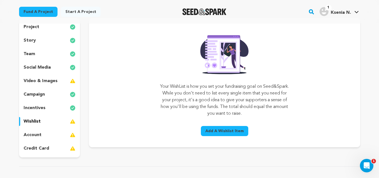
click at [209, 130] on span "Add A Wishlist Item" at bounding box center [224, 131] width 38 height 6
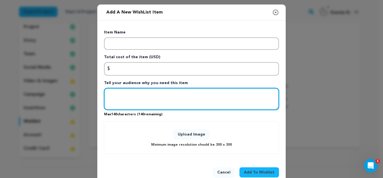
click at [147, 93] on textarea "Tell your audience why you need this item" at bounding box center [191, 99] width 175 height 22
paste textarea "brian.naughton89@gmail.com"
type textarea "brian.naughton89@gmail.com"
paste textarea "In order to turn hours of raw footage into a finished film, we need funds for e…"
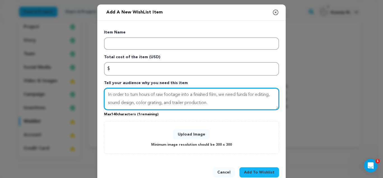
type textarea "In order to turn hours of raw footage into a finished film, we need funds for e…"
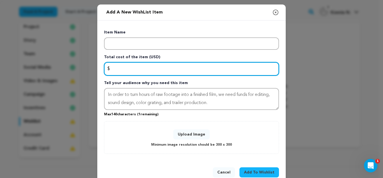
click at [132, 69] on input "Enter total cost of the item" at bounding box center [191, 68] width 175 height 13
type input "1000"
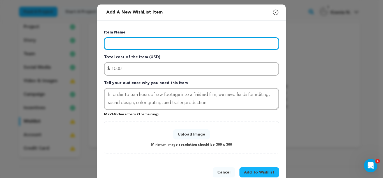
click at [145, 39] on input "Enter item name" at bounding box center [191, 43] width 175 height 12
paste input "Post-Production"
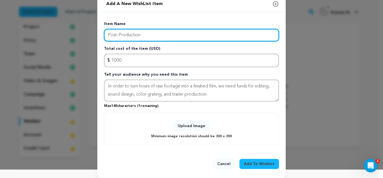
scroll to position [13, 0]
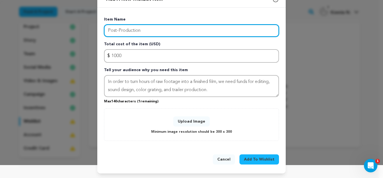
type input "Post-Production"
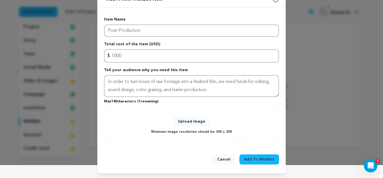
click at [194, 118] on button "Upload Image" at bounding box center [191, 121] width 36 height 10
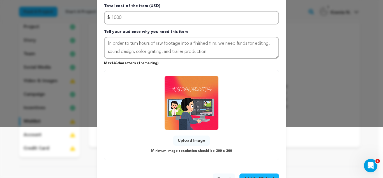
scroll to position [70, 0]
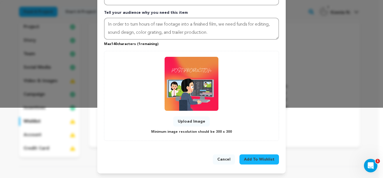
click at [257, 160] on span "Add To Wishlist" at bounding box center [259, 159] width 31 height 6
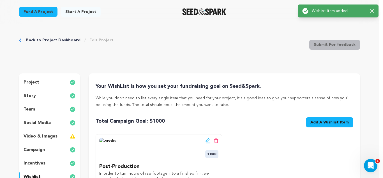
scroll to position [0, 0]
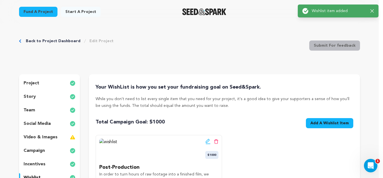
click at [309, 123] on button "Add A Wishlist Item New Wishlist Item" at bounding box center [329, 123] width 47 height 10
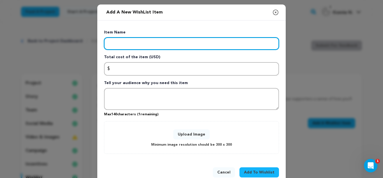
click at [153, 42] on input "Enter item name" at bounding box center [191, 43] width 175 height 12
paste input "Festivals & Distribution"
type input "Festivals & Distribution"
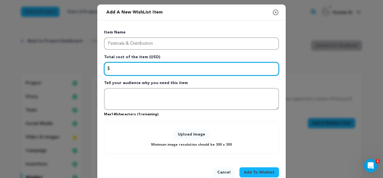
click at [129, 68] on input "Enter total cost of the item" at bounding box center [191, 68] width 175 height 13
type input "1"
type input "5000"
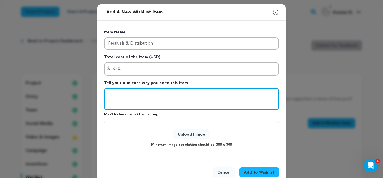
click at [131, 101] on textarea "Tell your audience why you need this item" at bounding box center [191, 99] width 175 height 22
paste textarea "Film festival costs can add up quickly! This would help cover film festival sub…"
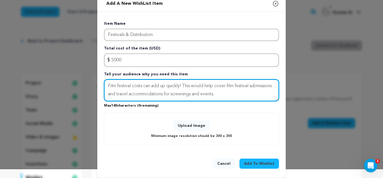
scroll to position [13, 0]
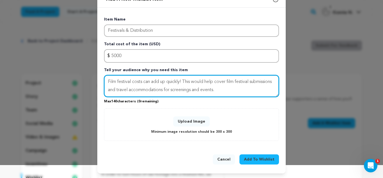
type textarea "Film festival costs can add up quickly! This would help cover film festival sub…"
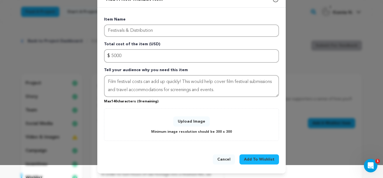
click at [258, 156] on button "Add To Wishlist" at bounding box center [260, 159] width 40 height 10
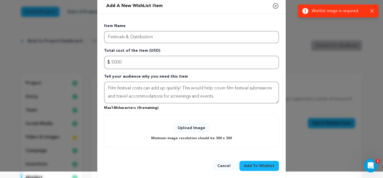
scroll to position [0, 0]
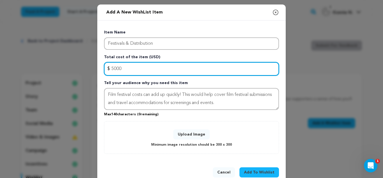
click at [138, 73] on input "5000" at bounding box center [191, 68] width 175 height 13
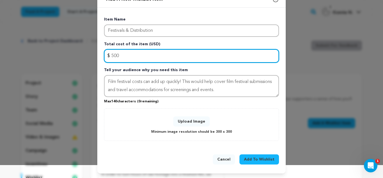
type input "500"
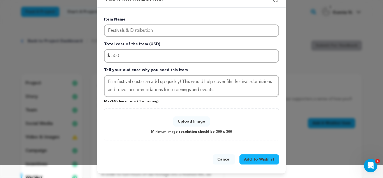
click at [198, 121] on button "Upload Image" at bounding box center [191, 121] width 36 height 10
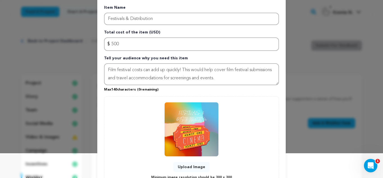
scroll to position [70, 0]
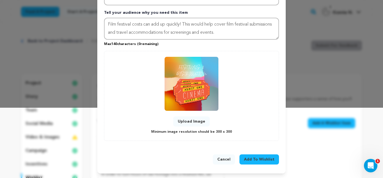
click at [255, 159] on span "Add To Wishlist" at bounding box center [259, 159] width 31 height 6
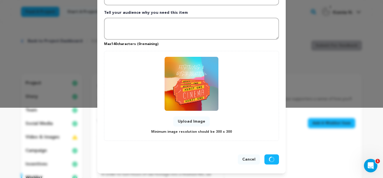
scroll to position [13, 0]
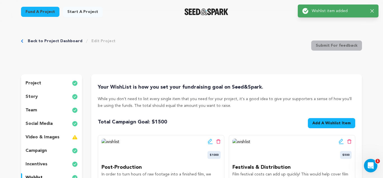
click at [327, 121] on span "Add A Wishlist Item" at bounding box center [331, 123] width 38 height 6
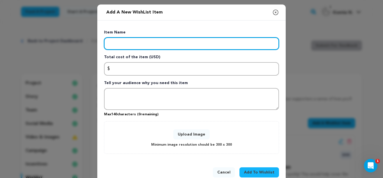
click at [150, 43] on input "Enter item name" at bounding box center [191, 43] width 175 height 12
paste input "Makeup"
type input "Makeup"
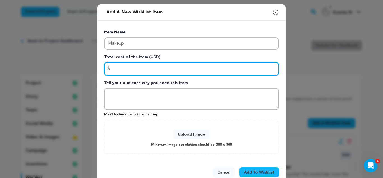
click at [126, 71] on input "Enter total cost of the item" at bounding box center [191, 68] width 175 height 13
type input "300"
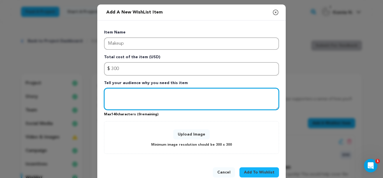
click at [128, 96] on textarea "Tell your audience why you need this item" at bounding box center [191, 99] width 175 height 22
paste textarea "Makeup will be essential for transforming our actors into their characters and …"
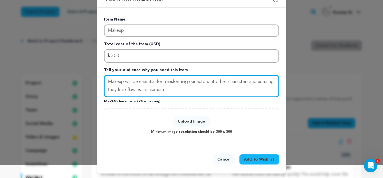
type textarea "Makeup will be essential for transforming our actors into their characters and …"
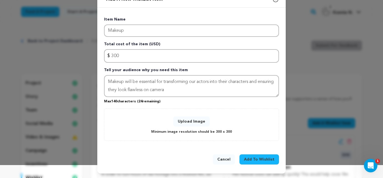
click at [190, 118] on button "Upload Image" at bounding box center [191, 121] width 36 height 10
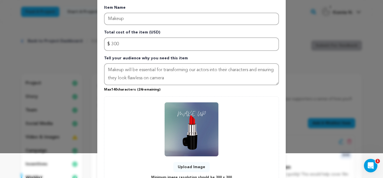
scroll to position [70, 0]
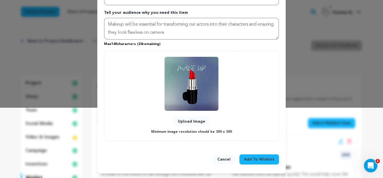
click at [256, 157] on span "Add To Wishlist" at bounding box center [259, 159] width 31 height 6
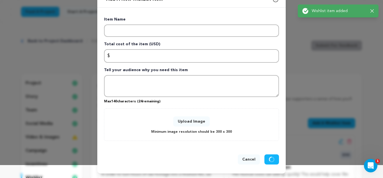
scroll to position [13, 0]
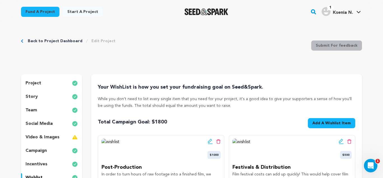
click at [278, 113] on div "Your WishList is how you set your fundraising goal on Seed&Spark. While you don…" at bounding box center [226, 165] width 257 height 164
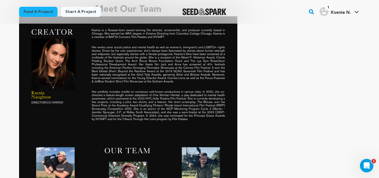
scroll to position [270, 0]
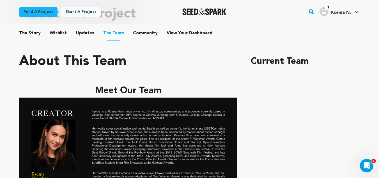
click at [24, 33] on button "The Story" at bounding box center [29, 33] width 13 height 13
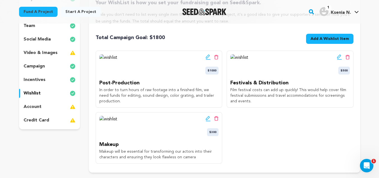
click at [217, 117] on icon at bounding box center [216, 118] width 4 height 4
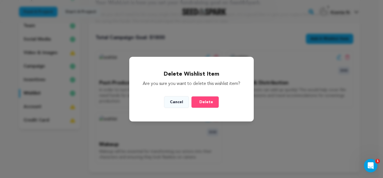
click at [204, 105] on span "Delete" at bounding box center [206, 102] width 14 height 6
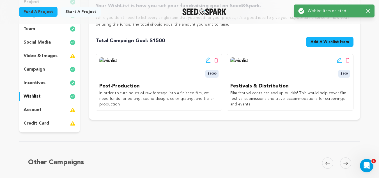
scroll to position [84, 0]
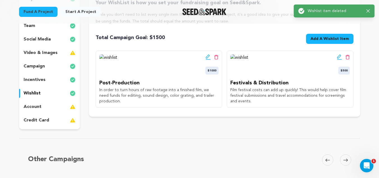
click at [217, 56] on icon at bounding box center [216, 57] width 4 height 5
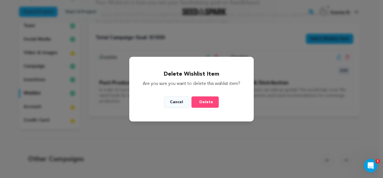
click at [205, 108] on button "Delete" at bounding box center [205, 102] width 28 height 12
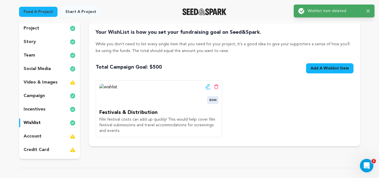
scroll to position [56, 0]
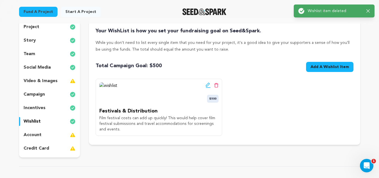
click at [217, 85] on icon at bounding box center [216, 85] width 4 height 5
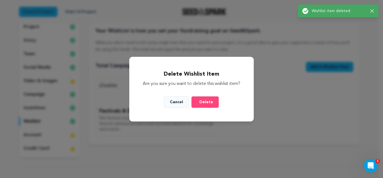
click at [208, 105] on span "Delete" at bounding box center [206, 102] width 14 height 6
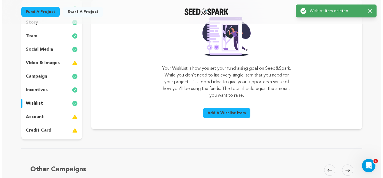
scroll to position [84, 0]
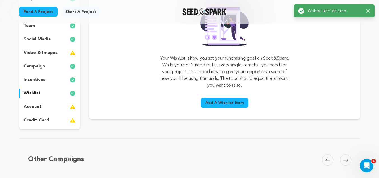
click at [205, 103] on button "Add A Wishlist Item" at bounding box center [224, 103] width 47 height 10
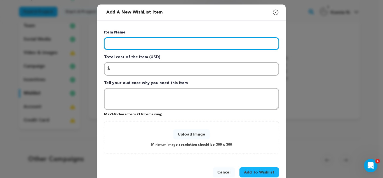
click at [150, 45] on input "Enter item name" at bounding box center [191, 43] width 175 height 12
paste input "Talent"
type input "Talent"
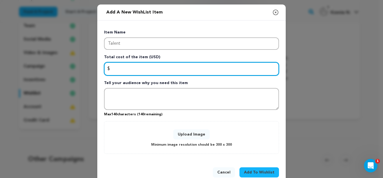
click at [123, 72] on input "Enter total cost of the item" at bounding box center [191, 68] width 175 height 13
type input "1000"
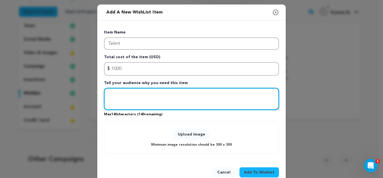
click at [123, 96] on textarea "Tell your audience why you need this item" at bounding box center [191, 99] width 175 height 22
paste textarea "Our project is being done under the SAG-AFTRA Short Project Agreement and we'll…"
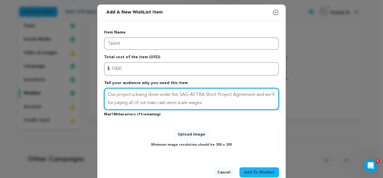
type textarea "Our project is being done under the SAG-AFTRA Short Project Agreement and we'll…"
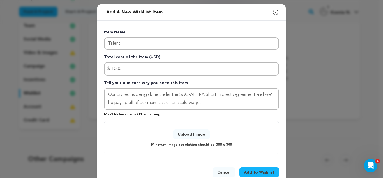
click at [207, 142] on p "Minimum image resolution should be 300 x 300" at bounding box center [191, 144] width 81 height 6
click at [191, 132] on button "Upload Image" at bounding box center [191, 134] width 36 height 10
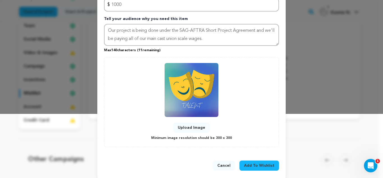
scroll to position [70, 0]
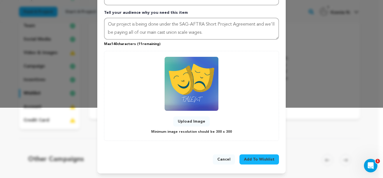
click at [254, 158] on span "Add To Wishlist" at bounding box center [259, 159] width 31 height 6
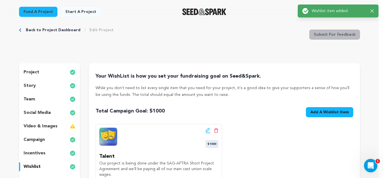
scroll to position [0, 0]
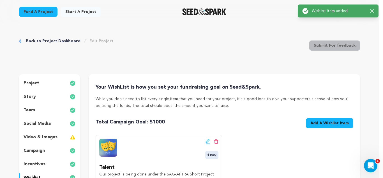
click at [342, 121] on span "Add A Wishlist Item" at bounding box center [329, 123] width 38 height 6
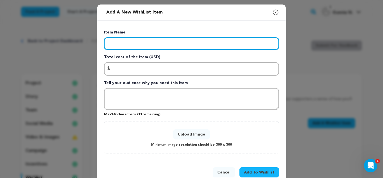
click at [126, 46] on input "Enter item name" at bounding box center [191, 43] width 175 height 12
paste input "Crew"
type input "Crew"
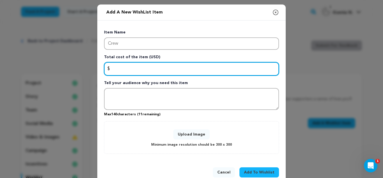
click at [122, 70] on input "Enter total cost of the item" at bounding box center [191, 68] width 175 height 13
type input "1000"
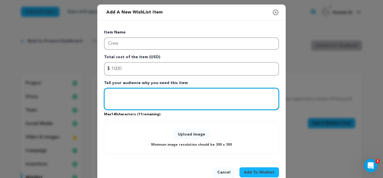
click at [119, 90] on textarea "Tell your audience why you need this item" at bounding box center [191, 99] width 175 height 22
paste textarea "Our production will consist of high-level film professional that we'll need to …"
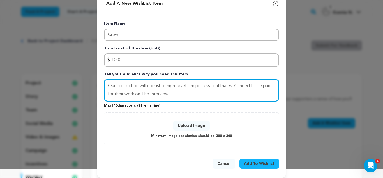
scroll to position [13, 0]
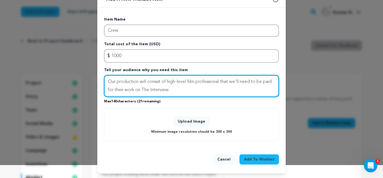
type textarea "Our production will consist of high-level film professional that we'll need to …"
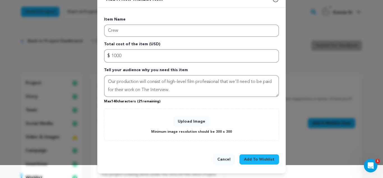
click at [262, 161] on span "Add To Wishlist" at bounding box center [259, 159] width 31 height 6
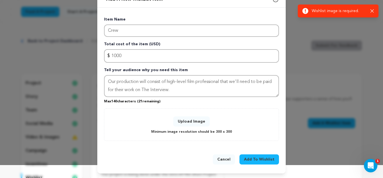
click at [192, 126] on button "Upload Image" at bounding box center [191, 121] width 36 height 10
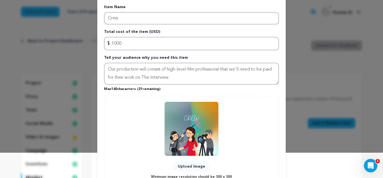
scroll to position [70, 0]
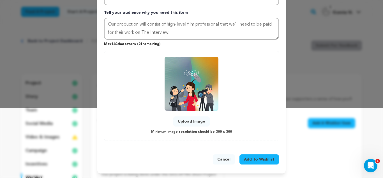
click at [254, 157] on span "Add To Wishlist" at bounding box center [259, 159] width 31 height 6
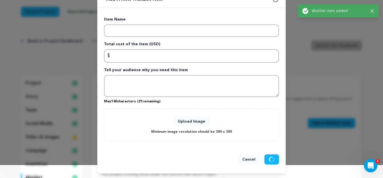
scroll to position [13, 0]
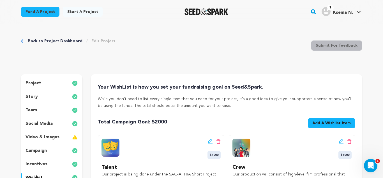
click at [338, 123] on span "Add A Wishlist Item" at bounding box center [331, 123] width 38 height 6
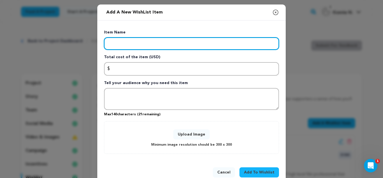
click at [131, 43] on input "Enter item name" at bounding box center [191, 43] width 175 height 12
type input "Equipment"
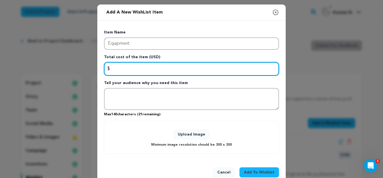
click at [130, 72] on input "Enter total cost of the item" at bounding box center [191, 68] width 175 height 13
type input "1000"
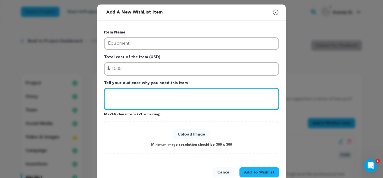
click at [119, 96] on textarea "Tell your audience why you need this item" at bounding box center [191, 99] width 175 height 22
type textarea "A"
paste textarea "Goes towards renting cameras, microphones, hard drives,"
click at [151, 94] on textarea "Goes towards renting cameras, microphones, hard drives," at bounding box center [191, 99] width 175 height 22
drag, startPoint x: 193, startPoint y: 101, endPoint x: 251, endPoint y: 93, distance: 58.6
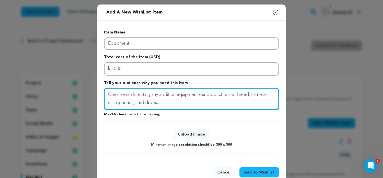
click at [251, 93] on textarea "Goes towards renting any addition equipment our productions will need, cameras,…" at bounding box center [191, 99] width 175 height 22
drag, startPoint x: 176, startPoint y: 104, endPoint x: 251, endPoint y: 93, distance: 75.8
click at [251, 93] on textarea "Goes towards renting any addition equipment our productions will need cameras, …" at bounding box center [191, 99] width 175 height 22
drag, startPoint x: 115, startPoint y: 95, endPoint x: 106, endPoint y: 96, distance: 9.3
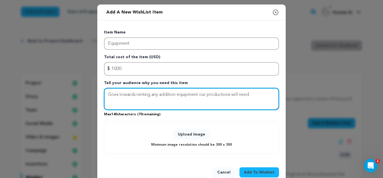
click at [106, 96] on textarea "Goes towards renting any addition equipment our productions will need." at bounding box center [191, 99] width 175 height 22
drag, startPoint x: 116, startPoint y: 93, endPoint x: 103, endPoint y: 94, distance: 13.8
click at [104, 94] on textarea "Goes towards renting any addition equipment our productions will need." at bounding box center [191, 99] width 175 height 22
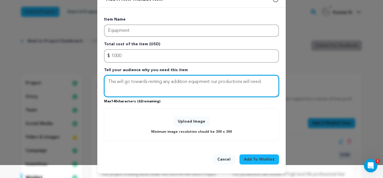
type textarea "This will go towards renting any addition equipment our productions will need."
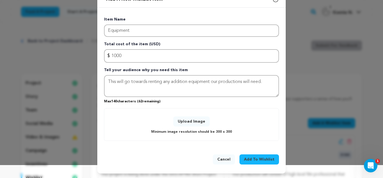
click at [190, 120] on button "Upload Image" at bounding box center [191, 121] width 36 height 10
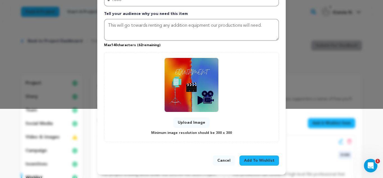
scroll to position [70, 0]
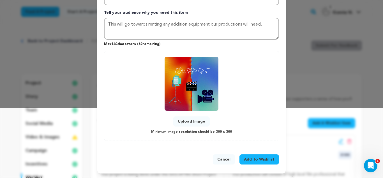
click at [247, 158] on span "Add To Wishlist" at bounding box center [259, 159] width 31 height 6
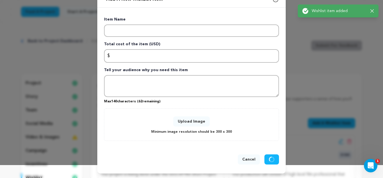
scroll to position [13, 0]
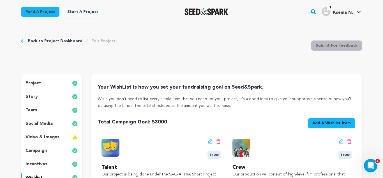
click at [256, 59] on div "Back to Project Dashboard Edit Project Submit For feedback Submit For feedback" at bounding box center [191, 46] width 341 height 37
click at [359, 110] on div "Your WishList is how you set your fundraising goal on Seed&Spark. While you don…" at bounding box center [226, 165] width 271 height 182
click at [336, 123] on span "Add A Wishlist Item" at bounding box center [331, 123] width 38 height 6
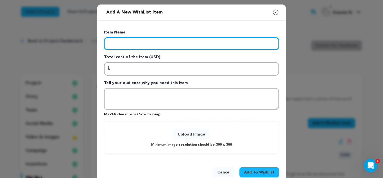
click at [151, 40] on input "Enter item name" at bounding box center [191, 43] width 175 height 12
paste input "Locations"
type input "Locations"
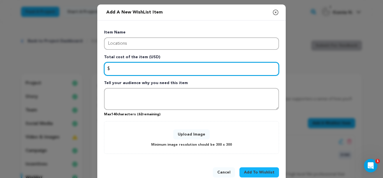
click at [133, 67] on input "Enter total cost of the item" at bounding box center [191, 68] width 175 height 13
type input "500"
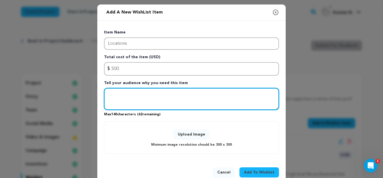
click at [122, 99] on textarea "Tell your audience why you need this item" at bounding box center [191, 99] width 175 height 22
paste textarea "We'll need to cover location and park permitting fees + any personnel that may …"
type textarea "We'll need to cover location and park permitting fees + any personnel that may …"
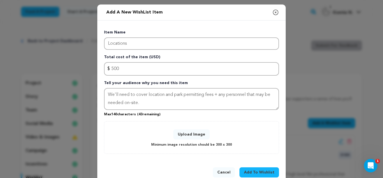
click at [190, 134] on button "Upload Image" at bounding box center [191, 134] width 36 height 10
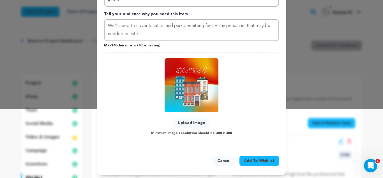
scroll to position [70, 0]
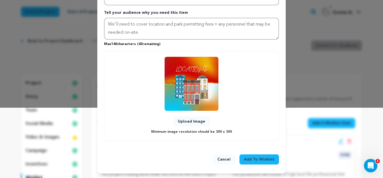
click at [270, 161] on span "Add To Wishlist" at bounding box center [259, 159] width 31 height 6
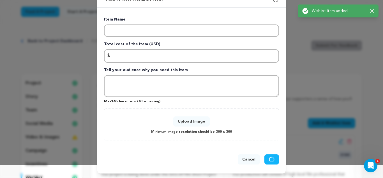
scroll to position [13, 0]
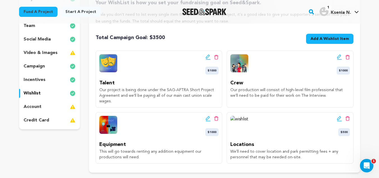
click at [326, 41] on span "Add A Wishlist Item" at bounding box center [329, 39] width 38 height 6
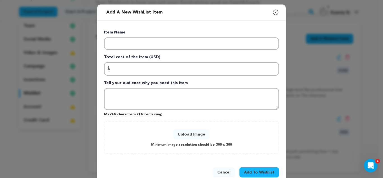
click at [274, 13] on icon "button" at bounding box center [275, 12] width 7 height 7
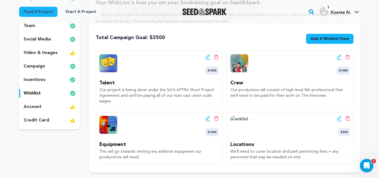
click at [348, 118] on icon at bounding box center [347, 118] width 4 height 5
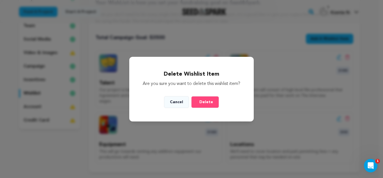
click at [201, 105] on span "Delete" at bounding box center [206, 102] width 14 height 6
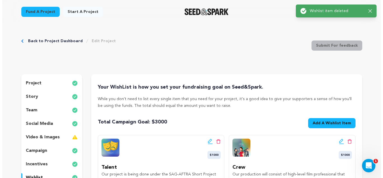
scroll to position [84, 0]
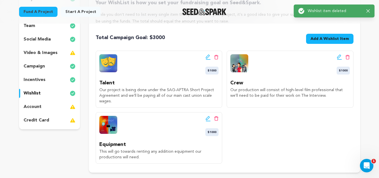
click at [324, 38] on span "Add A Wishlist Item" at bounding box center [329, 39] width 38 height 6
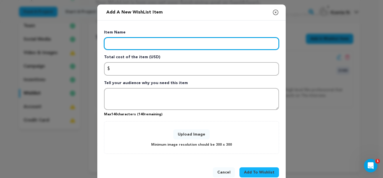
click at [133, 41] on input "Enter item name" at bounding box center [191, 43] width 175 height 12
type input "Catering"
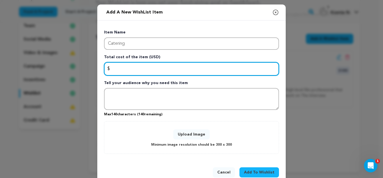
click at [122, 69] on input "Enter total cost of the item" at bounding box center [191, 68] width 175 height 13
type input "1000"
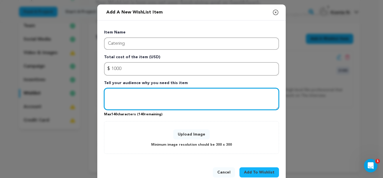
click at [121, 101] on textarea "Tell your audience why you need this item" at bounding box center [191, 99] width 175 height 22
paste textarea "We'll need to cover location and park permitting fees + any personnel that may …"
type textarea "We'll need to cover location and park permitting fees + any personnel that may …"
paste textarea "We want to make sure that our hardworking crew and talent are always full of en…"
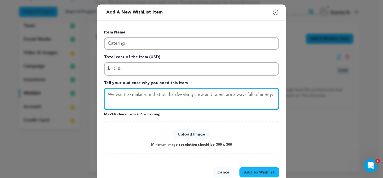
type textarea "We want to make sure that our hardworking crew and talent are always full of en…"
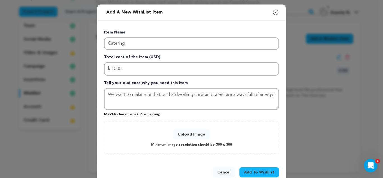
click at [174, 133] on button "Upload Image" at bounding box center [191, 134] width 36 height 10
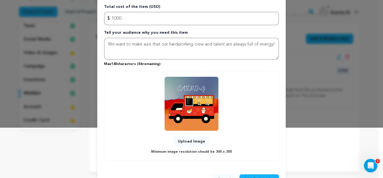
scroll to position [53, 0]
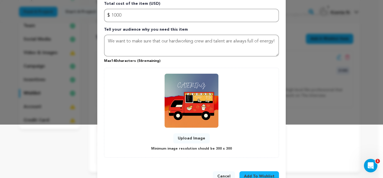
click at [261, 175] on span "Add To Wishlist" at bounding box center [259, 176] width 31 height 6
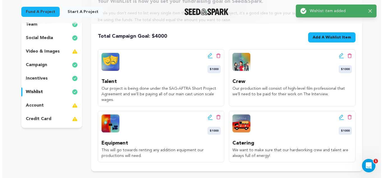
scroll to position [84, 0]
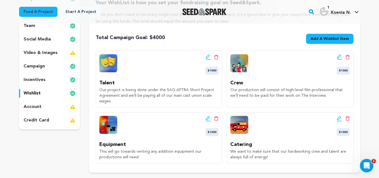
click at [326, 40] on span "Add A Wishlist Item" at bounding box center [329, 39] width 38 height 6
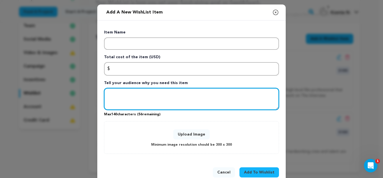
click at [164, 99] on textarea "Tell your audience why you need this item" at bounding box center [191, 99] width 175 height 22
paste textarea "Locations We'll need to cover location and park permitting fees + any personnel…"
drag, startPoint x: 132, startPoint y: 93, endPoint x: 91, endPoint y: 94, distance: 40.4
click at [91, 94] on div "Add a new WishList item Close modal Item Name Total cost of the item (USD) $ Am…" at bounding box center [191, 95] width 383 height 190
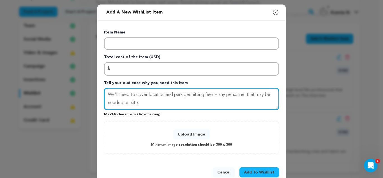
click at [105, 101] on textarea "We'll need to cover location and park permitting fees + any personnel that may …" at bounding box center [191, 99] width 175 height 22
type textarea "We'll need to cover location and park permitting fees + any personnel that may …"
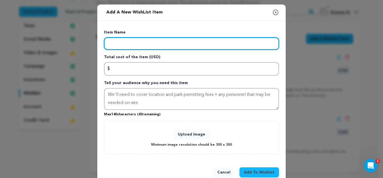
click at [125, 47] on input "Enter item name" at bounding box center [191, 43] width 175 height 12
paste input "Locations"
type input "Locations"
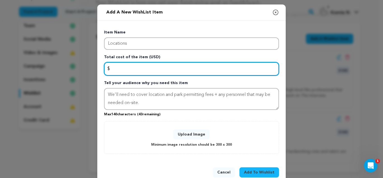
click at [123, 65] on input "Enter total cost of the item" at bounding box center [191, 68] width 175 height 13
type input "1000"
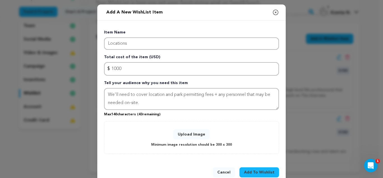
click at [184, 132] on button "Upload Image" at bounding box center [191, 134] width 36 height 10
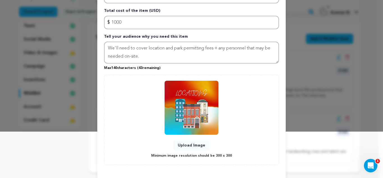
scroll to position [70, 0]
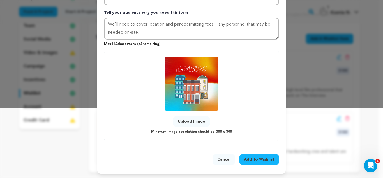
click at [256, 158] on span "Add To Wishlist" at bounding box center [259, 159] width 31 height 6
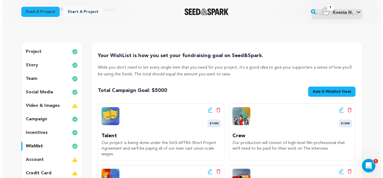
scroll to position [28, 0]
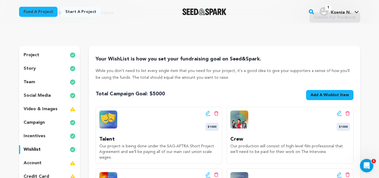
click at [314, 97] on span "Add A Wishlist Item" at bounding box center [329, 95] width 38 height 6
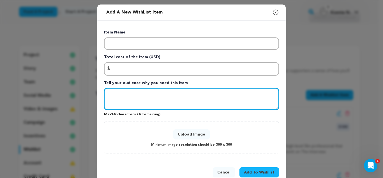
click at [150, 95] on textarea "Tell your audience why you need this item" at bounding box center [191, 99] width 175 height 22
paste textarea "Production Design Help us secure the necessary props"
drag, startPoint x: 152, startPoint y: 96, endPoint x: 102, endPoint y: 93, distance: 49.8
click at [104, 93] on textarea "Production Design Help us secure the necessary props for our production." at bounding box center [191, 99] width 175 height 22
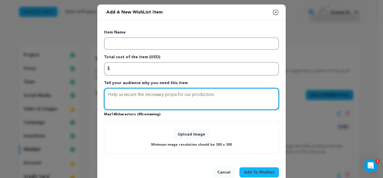
click at [105, 103] on textarea "Help us secure the necessary props for our production." at bounding box center [191, 99] width 175 height 22
type textarea "Help us secure the necessary props for our production."
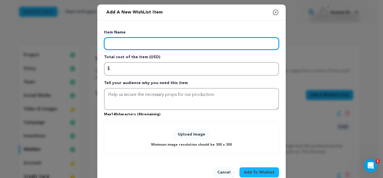
click at [127, 45] on input "Enter item name" at bounding box center [191, 43] width 175 height 12
paste input "Production Design"
type input "Production Design"
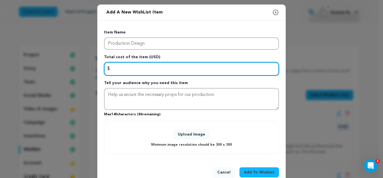
click at [116, 67] on input "Enter total cost of the item" at bounding box center [191, 68] width 175 height 13
type input "500"
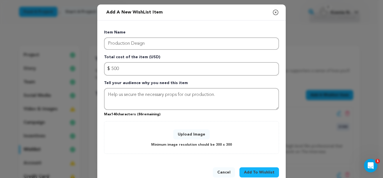
click at [184, 134] on button "Upload Image" at bounding box center [191, 134] width 36 height 10
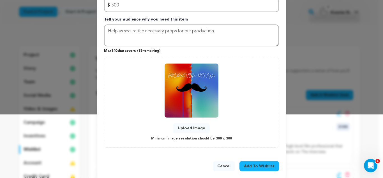
scroll to position [70, 0]
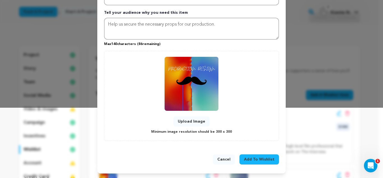
click at [254, 159] on span "Add To Wishlist" at bounding box center [259, 159] width 31 height 6
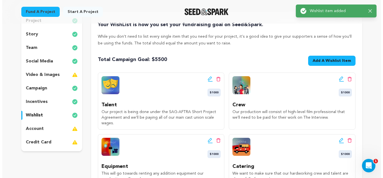
scroll to position [28, 0]
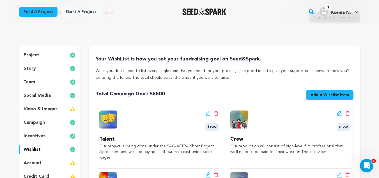
click at [315, 96] on span "Add A Wishlist Item" at bounding box center [329, 95] width 38 height 6
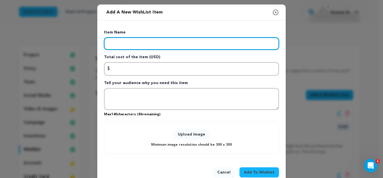
click at [161, 44] on input "Enter item name" at bounding box center [191, 43] width 175 height 12
paste input "Wardrobe"
type input "Wardrobe"
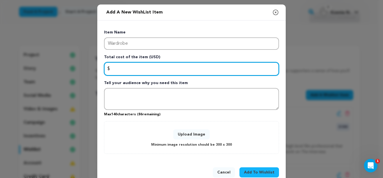
click at [143, 69] on input "Enter total cost of the item" at bounding box center [191, 68] width 175 height 13
type input "500"
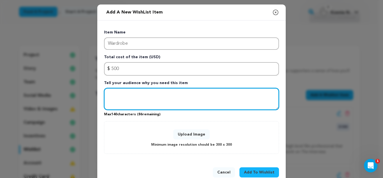
click at [139, 95] on textarea "Tell your audience why you need this item" at bounding box center [191, 99] width 175 height 22
paste textarea "Our costume designer needs help to make sure our actors look fabulous and in ch…"
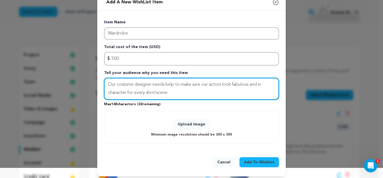
scroll to position [13, 0]
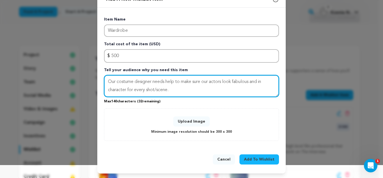
type textarea "Our costume designer needs help to make sure our actors look fabulous and in ch…"
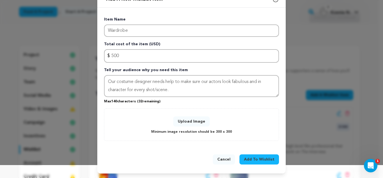
click at [199, 118] on button "Upload Image" at bounding box center [191, 121] width 36 height 10
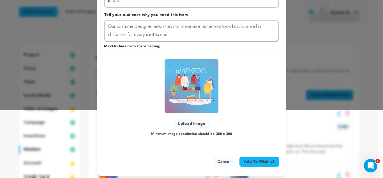
scroll to position [70, 0]
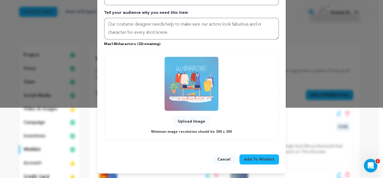
click at [255, 160] on span "Add To Wishlist" at bounding box center [259, 159] width 31 height 6
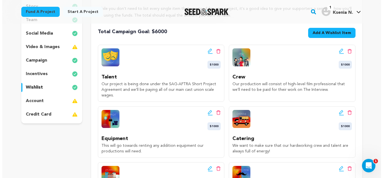
scroll to position [84, 0]
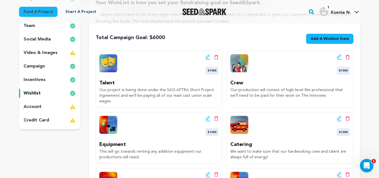
click at [323, 37] on span "Add A Wishlist Item" at bounding box center [329, 39] width 38 height 6
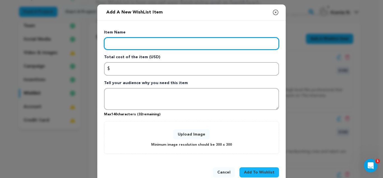
click at [156, 45] on input "Enter item name" at bounding box center [191, 43] width 175 height 12
type input "Makeup"
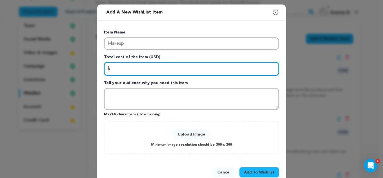
click at [153, 70] on input "Enter total cost of the item" at bounding box center [191, 68] width 175 height 13
type input "300"
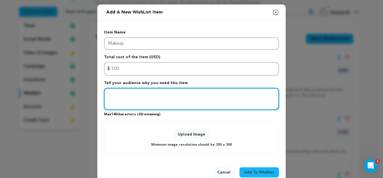
click at [144, 98] on textarea "Tell your audience why you need this item" at bounding box center [191, 99] width 175 height 22
paste textarea "makeup is essential for transforming actors into their characters and ensuring …"
click at [109, 93] on textarea "makeup is essential for transforming actors into their characters and ensuring …" at bounding box center [191, 99] width 175 height 22
drag, startPoint x: 126, startPoint y: 94, endPoint x: 123, endPoint y: 93, distance: 3.2
click at [123, 93] on textarea "Makeup is essential for transforming actors into their characters and ensuring …" at bounding box center [191, 99] width 175 height 22
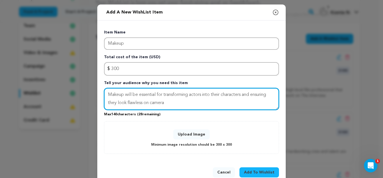
click at [190, 94] on textarea "Makeup will be essential for transforming actors into their characters and ensu…" at bounding box center [191, 99] width 175 height 22
click at [192, 103] on textarea "Makeup will be essential for transforming our actors into their characters and …" at bounding box center [191, 99] width 175 height 22
type textarea "Makeup will be essential for transforming our actors into their characters and …"
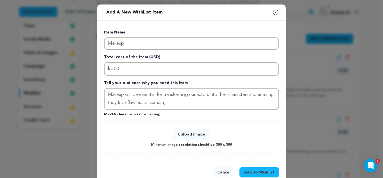
click at [201, 133] on button "Upload Image" at bounding box center [191, 134] width 36 height 10
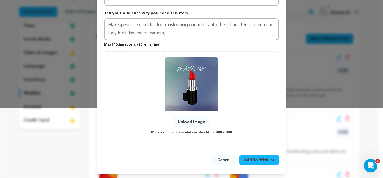
scroll to position [70, 0]
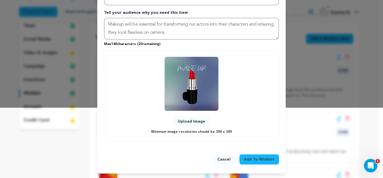
click at [256, 157] on span "Add To Wishlist" at bounding box center [259, 159] width 31 height 6
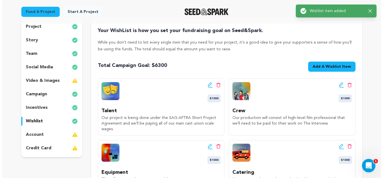
scroll to position [56, 0]
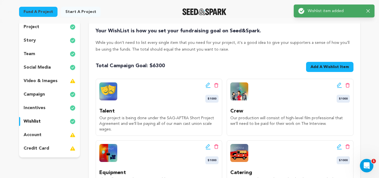
click at [311, 69] on button "Add A Wishlist Item New Wishlist Item" at bounding box center [329, 67] width 47 height 10
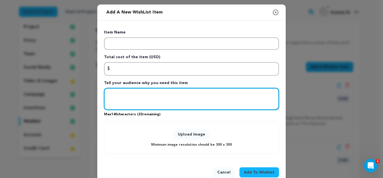
click at [144, 93] on textarea "Tell your audience why you need this item" at bounding box center [191, 99] width 175 height 22
paste textarea "Post-Production In order to turn hours of raw footage into a finished film, we …"
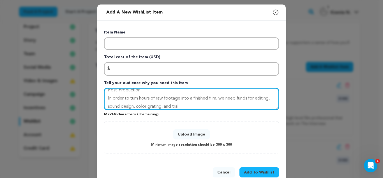
scroll to position [0, 0]
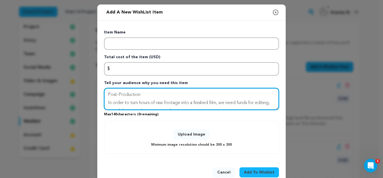
drag, startPoint x: 140, startPoint y: 91, endPoint x: 102, endPoint y: 92, distance: 38.1
click at [102, 92] on div "Item Name Total cost of the item (USD) $ Amount Tell your audience why you need…" at bounding box center [191, 90] width 188 height 140
click at [106, 101] on textarea "In order to turn hours of raw footage into a finished film, we need funds for e…" at bounding box center [191, 99] width 175 height 22
type textarea "In order to turn hours of raw footage into a finished film, we need funds for e…"
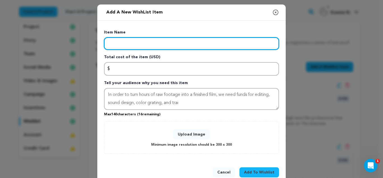
click at [119, 46] on input "Enter item name" at bounding box center [191, 43] width 175 height 12
paste input "Post-Production"
type input "Post-Production"
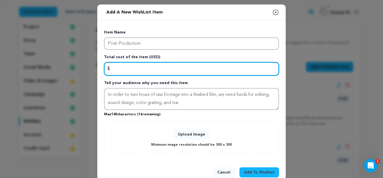
click at [119, 69] on input "Enter total cost of the item" at bounding box center [191, 68] width 175 height 13
type input "500"
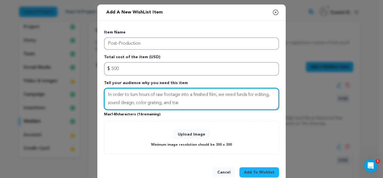
click at [185, 103] on textarea "In order to turn hours of raw footage into a finished film, we need funds for e…" at bounding box center [191, 99] width 175 height 22
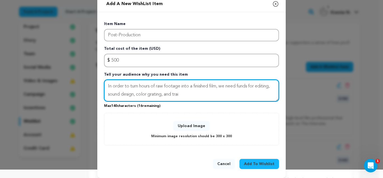
scroll to position [13, 0]
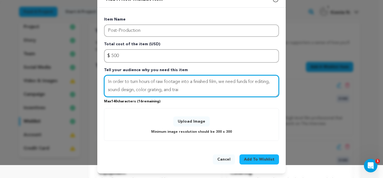
drag, startPoint x: 183, startPoint y: 90, endPoint x: 172, endPoint y: 89, distance: 10.7
click at [172, 89] on textarea "In order to turn hours of raw footage into a finished film, we need funds for e…" at bounding box center [191, 86] width 175 height 22
paste textarea "and trailer product"
drag, startPoint x: 212, startPoint y: 91, endPoint x: 166, endPoint y: 92, distance: 45.7
click at [166, 92] on textarea "In order to turn hours of raw footage into a finished film, we need funds for e…" at bounding box center [191, 86] width 175 height 22
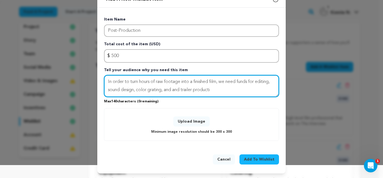
drag, startPoint x: 166, startPoint y: 92, endPoint x: 167, endPoint y: 89, distance: 3.6
click at [166, 92] on textarea "In order to turn hours of raw footage into a finished film, we need funds for e…" at bounding box center [191, 86] width 175 height 22
drag, startPoint x: 207, startPoint y: 89, endPoint x: 162, endPoint y: 92, distance: 45.0
click at [162, 92] on textarea "In order to turn hours of raw footage into a finished film, we need funds for e…" at bounding box center [191, 86] width 175 height 22
click at [135, 89] on textarea "In order to turn hours of raw footage into a finished film, we need funds for e…" at bounding box center [191, 86] width 175 height 22
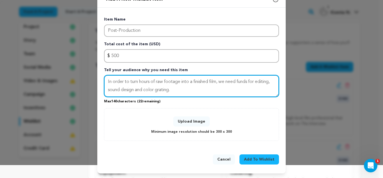
type textarea "In order to turn hours of raw footage into a finished film, we need funds for e…"
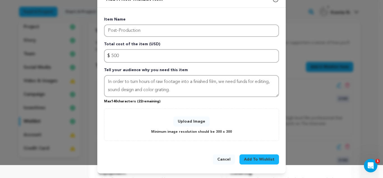
click at [190, 120] on button "Upload Image" at bounding box center [191, 121] width 36 height 10
click at [209, 124] on div "Upload Image Minimum image resolution should be 300 x 300" at bounding box center [191, 124] width 163 height 21
click at [202, 123] on button "Upload Image" at bounding box center [191, 121] width 36 height 10
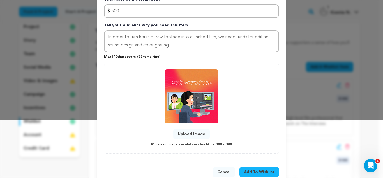
scroll to position [70, 0]
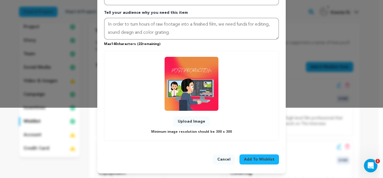
click at [255, 158] on span "Add To Wishlist" at bounding box center [259, 159] width 31 height 6
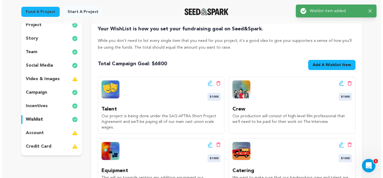
scroll to position [56, 0]
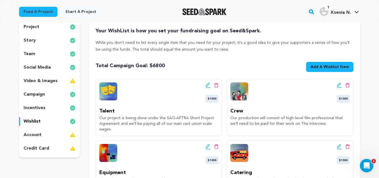
click at [315, 68] on span "Add A Wishlist Item" at bounding box center [329, 67] width 38 height 6
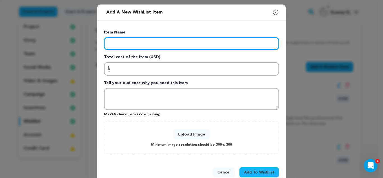
click at [152, 41] on input "Enter item name" at bounding box center [191, 43] width 175 height 12
paste input "Festivals & Distribution"
type input "Festivals & Distribution"
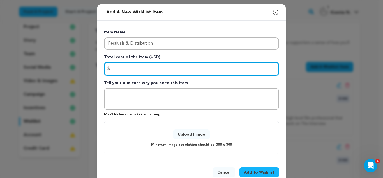
click at [139, 70] on input "Enter total cost of the item" at bounding box center [191, 68] width 175 height 13
type input "1000"
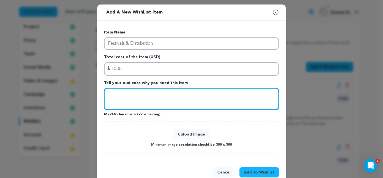
click at [138, 92] on textarea "Tell your audience why you need this item" at bounding box center [191, 99] width 175 height 22
paste textarea "Film festival costs can add up quickly! This would help cover film festival sub…"
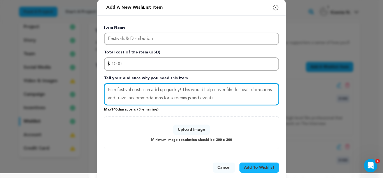
scroll to position [13, 0]
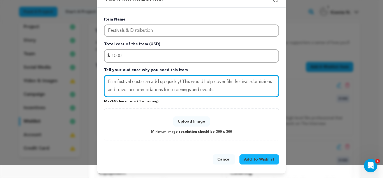
type textarea "Film festival costs can add up quickly! This would help cover film festival sub…"
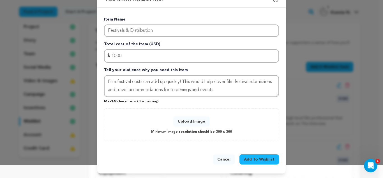
click at [251, 158] on span "Add To Wishlist" at bounding box center [259, 159] width 31 height 6
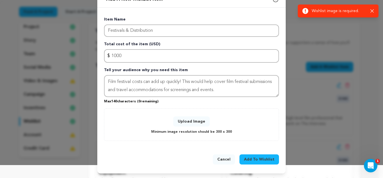
click at [216, 137] on div "Upload Image Minimum image resolution should be 300 x 300" at bounding box center [191, 124] width 175 height 33
click at [215, 127] on div "Upload Image Minimum image resolution should be 300 x 300" at bounding box center [191, 124] width 163 height 21
click at [190, 121] on button "Upload Image" at bounding box center [191, 121] width 36 height 10
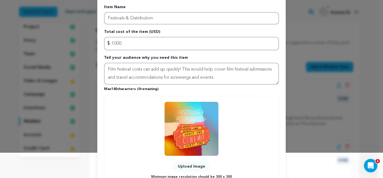
scroll to position [70, 0]
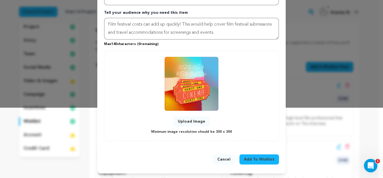
click at [254, 155] on button "Add To Wishlist" at bounding box center [260, 159] width 40 height 10
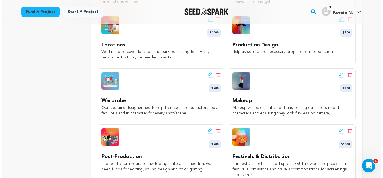
scroll to position [252, 0]
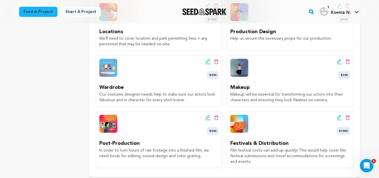
click at [208, 118] on icon at bounding box center [208, 117] width 4 height 4
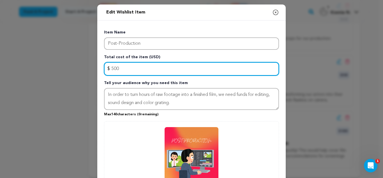
drag, startPoint x: 121, startPoint y: 68, endPoint x: 109, endPoint y: 67, distance: 12.1
click at [109, 67] on input "500" at bounding box center [191, 68] width 175 height 13
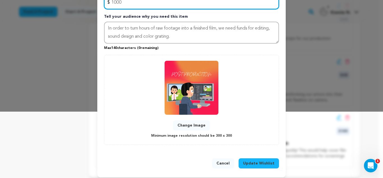
scroll to position [70, 0]
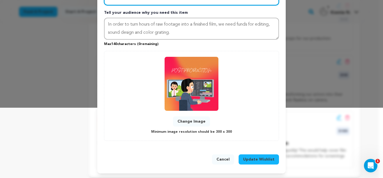
type input "1000"
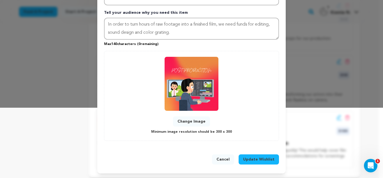
click at [261, 156] on button "Update Wishlist" at bounding box center [259, 159] width 40 height 10
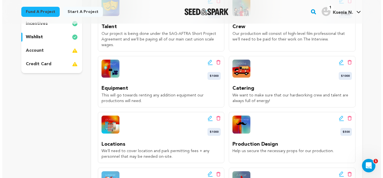
scroll to position [112, 0]
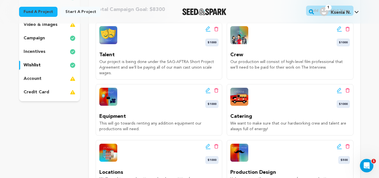
click at [338, 91] on icon at bounding box center [339, 90] width 4 height 4
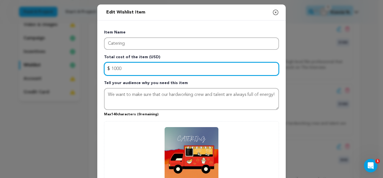
drag, startPoint x: 127, startPoint y: 69, endPoint x: 113, endPoint y: 68, distance: 14.1
click at [113, 68] on input "1000" at bounding box center [191, 68] width 175 height 13
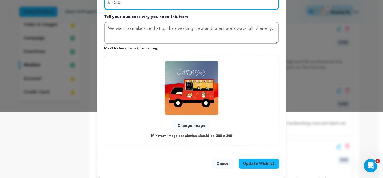
scroll to position [70, 0]
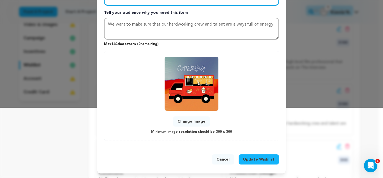
type input "1500"
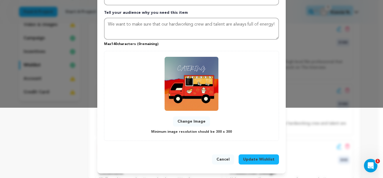
click at [255, 158] on span "Update Wishlist" at bounding box center [258, 159] width 31 height 6
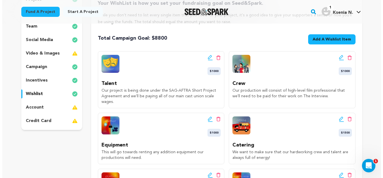
scroll to position [84, 0]
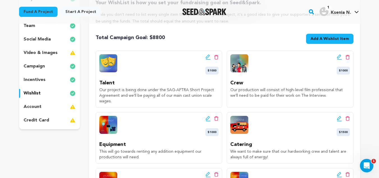
click at [213, 70] on span "$1000" at bounding box center [211, 70] width 13 height 8
click at [209, 59] on icon at bounding box center [208, 59] width 5 height 1
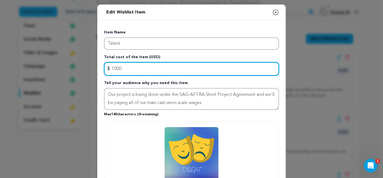
drag, startPoint x: 126, startPoint y: 67, endPoint x: 112, endPoint y: 68, distance: 14.7
click at [112, 68] on input "1000" at bounding box center [191, 68] width 175 height 13
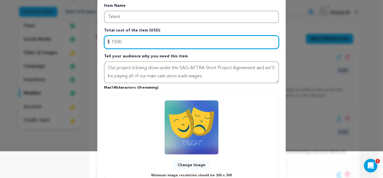
scroll to position [70, 0]
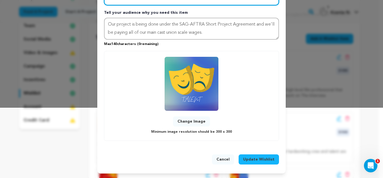
type input "1500"
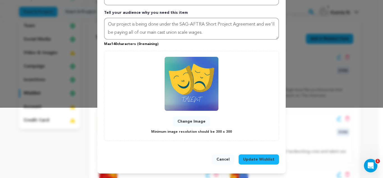
click at [251, 157] on span "Update Wishlist" at bounding box center [258, 159] width 31 height 6
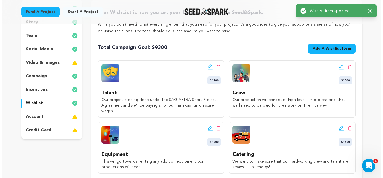
scroll to position [84, 0]
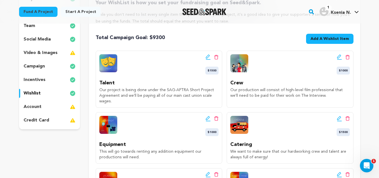
click at [341, 57] on icon at bounding box center [339, 57] width 5 height 6
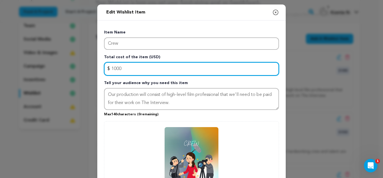
drag, startPoint x: 133, startPoint y: 69, endPoint x: 111, endPoint y: 69, distance: 22.2
click at [111, 69] on input "1000" at bounding box center [191, 68] width 175 height 13
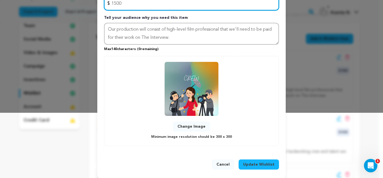
scroll to position [70, 0]
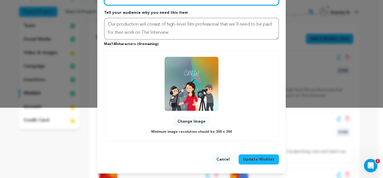
type input "1500"
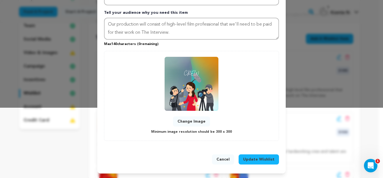
click at [252, 158] on span "Update Wishlist" at bounding box center [258, 159] width 31 height 6
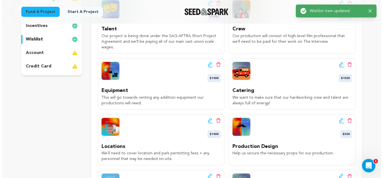
scroll to position [168, 0]
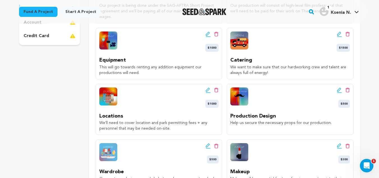
click at [215, 103] on span "$1000" at bounding box center [211, 104] width 13 height 8
click at [208, 91] on icon at bounding box center [208, 90] width 5 height 6
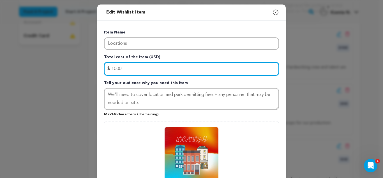
drag, startPoint x: 120, startPoint y: 69, endPoint x: 112, endPoint y: 67, distance: 7.8
click at [112, 67] on input "1000" at bounding box center [191, 68] width 175 height 13
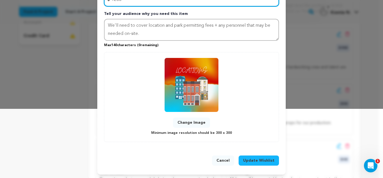
scroll to position [70, 0]
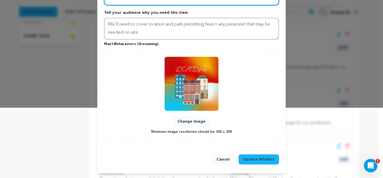
type input "1200"
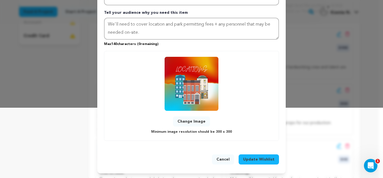
click at [252, 159] on span "Update Wishlist" at bounding box center [258, 159] width 31 height 6
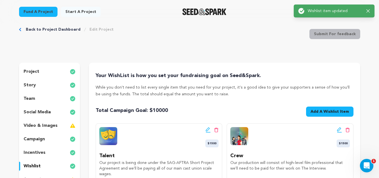
scroll to position [0, 0]
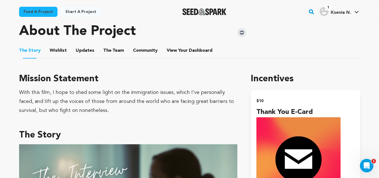
click at [59, 50] on button "Wishlist" at bounding box center [57, 51] width 13 height 13
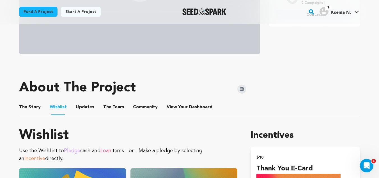
scroll to position [196, 0]
click at [33, 107] on button "The Story" at bounding box center [29, 107] width 13 height 13
